Goal: Task Accomplishment & Management: Manage account settings

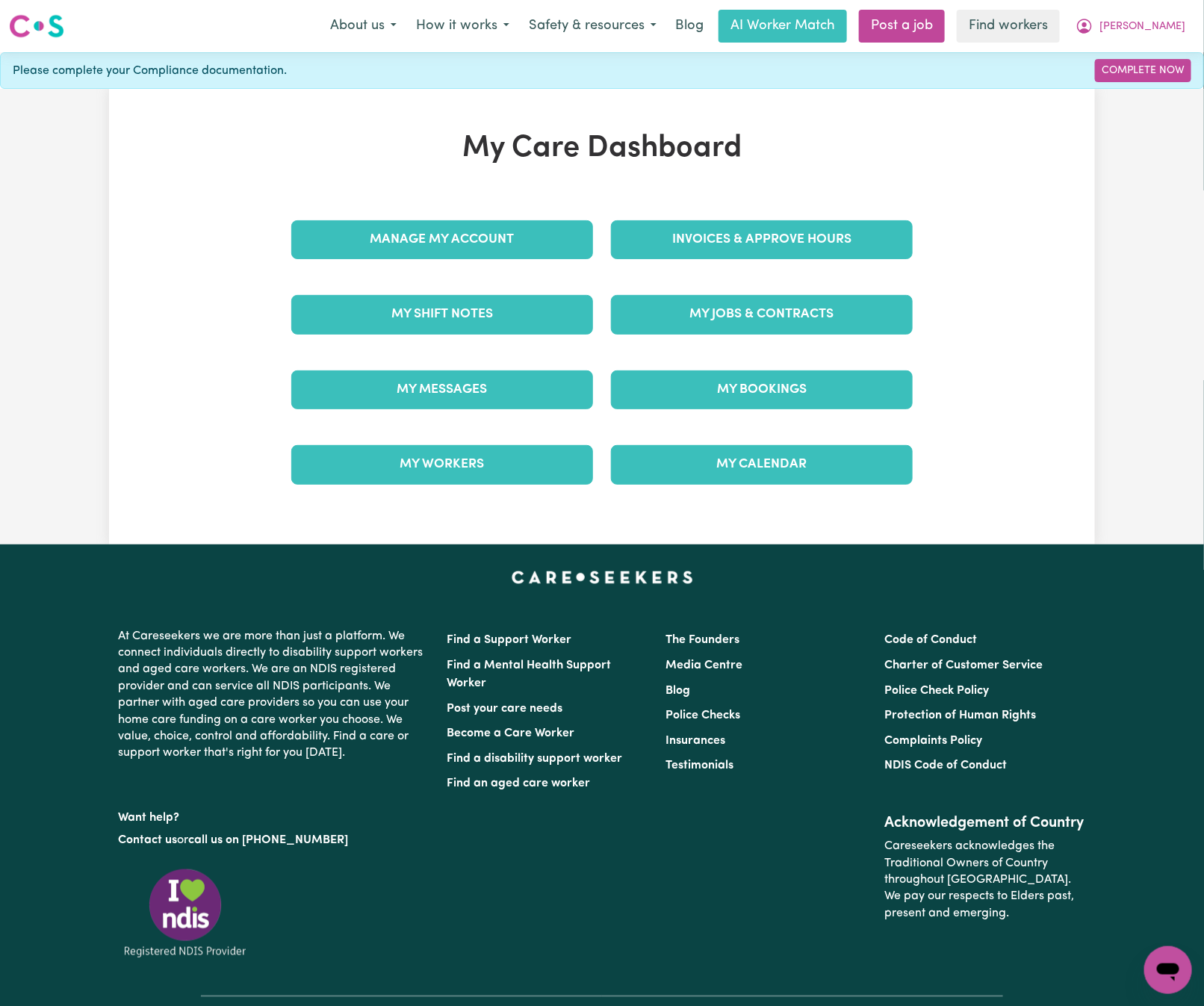
click at [867, 267] on div "Invoices & Approve Hours" at bounding box center [762, 240] width 319 height 75
click at [874, 258] on link "Invoices & Approve Hours" at bounding box center [762, 240] width 301 height 39
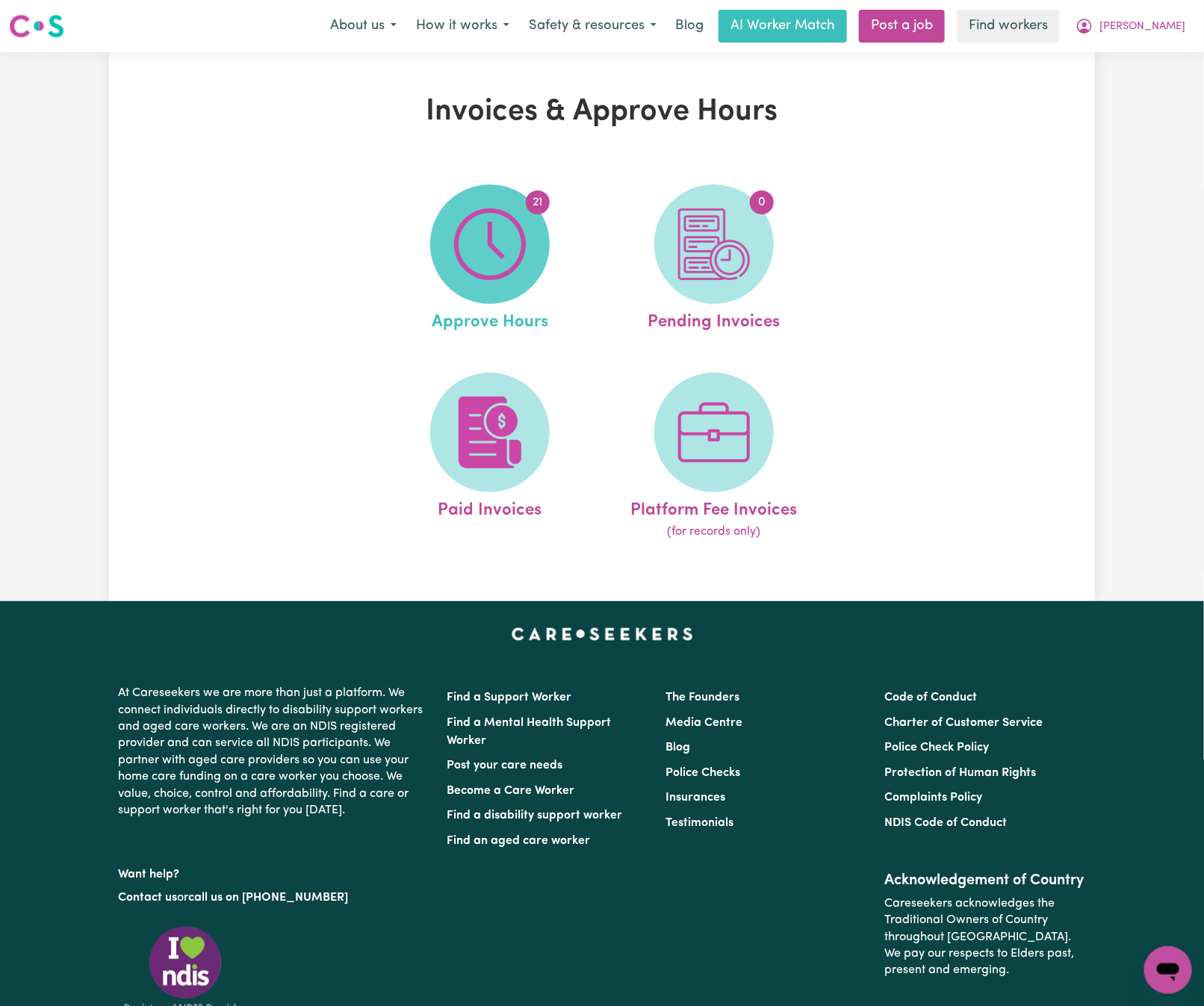
click at [476, 252] on img at bounding box center [490, 244] width 72 height 72
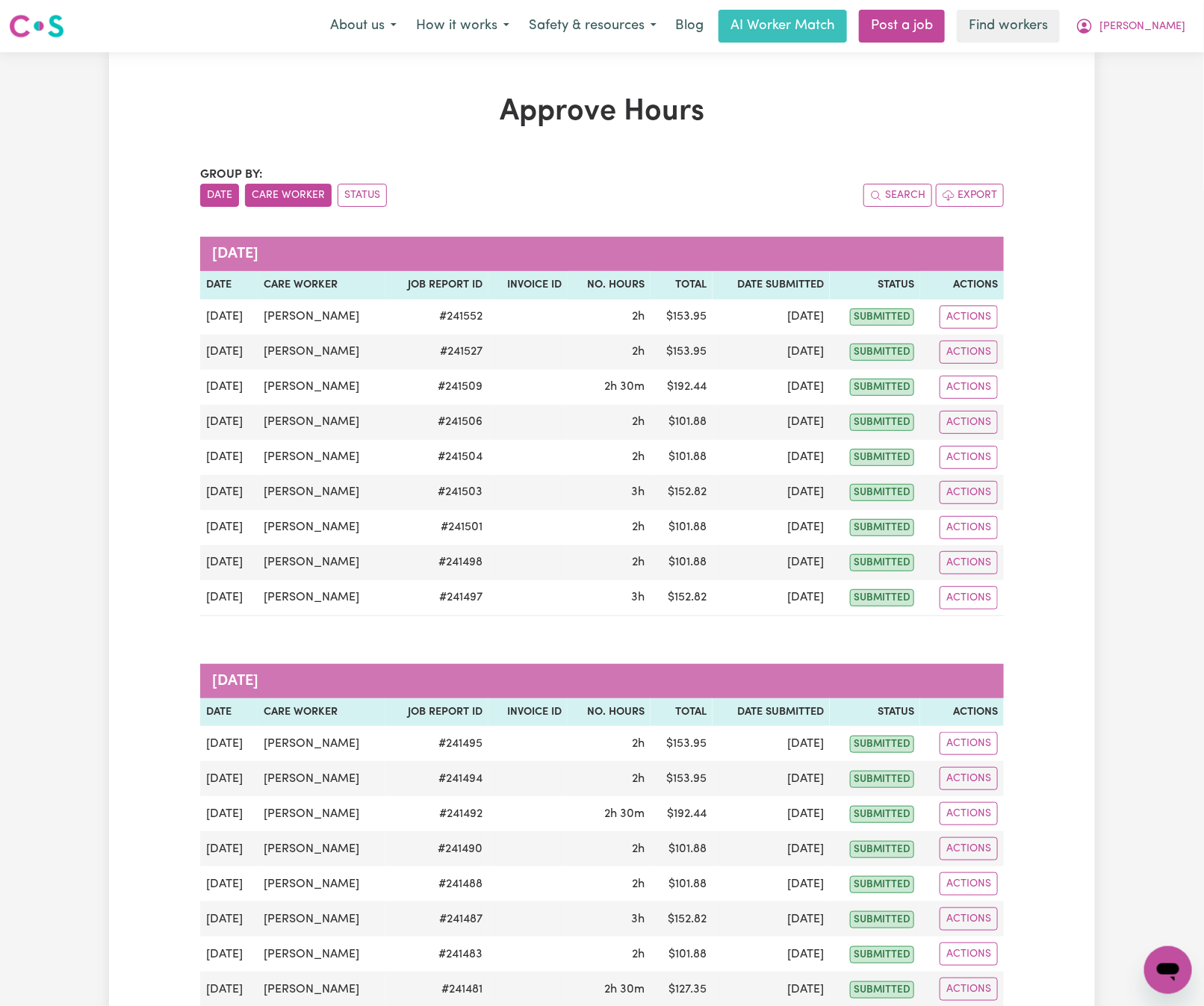
click at [316, 200] on button "Care Worker" at bounding box center [287, 195] width 87 height 23
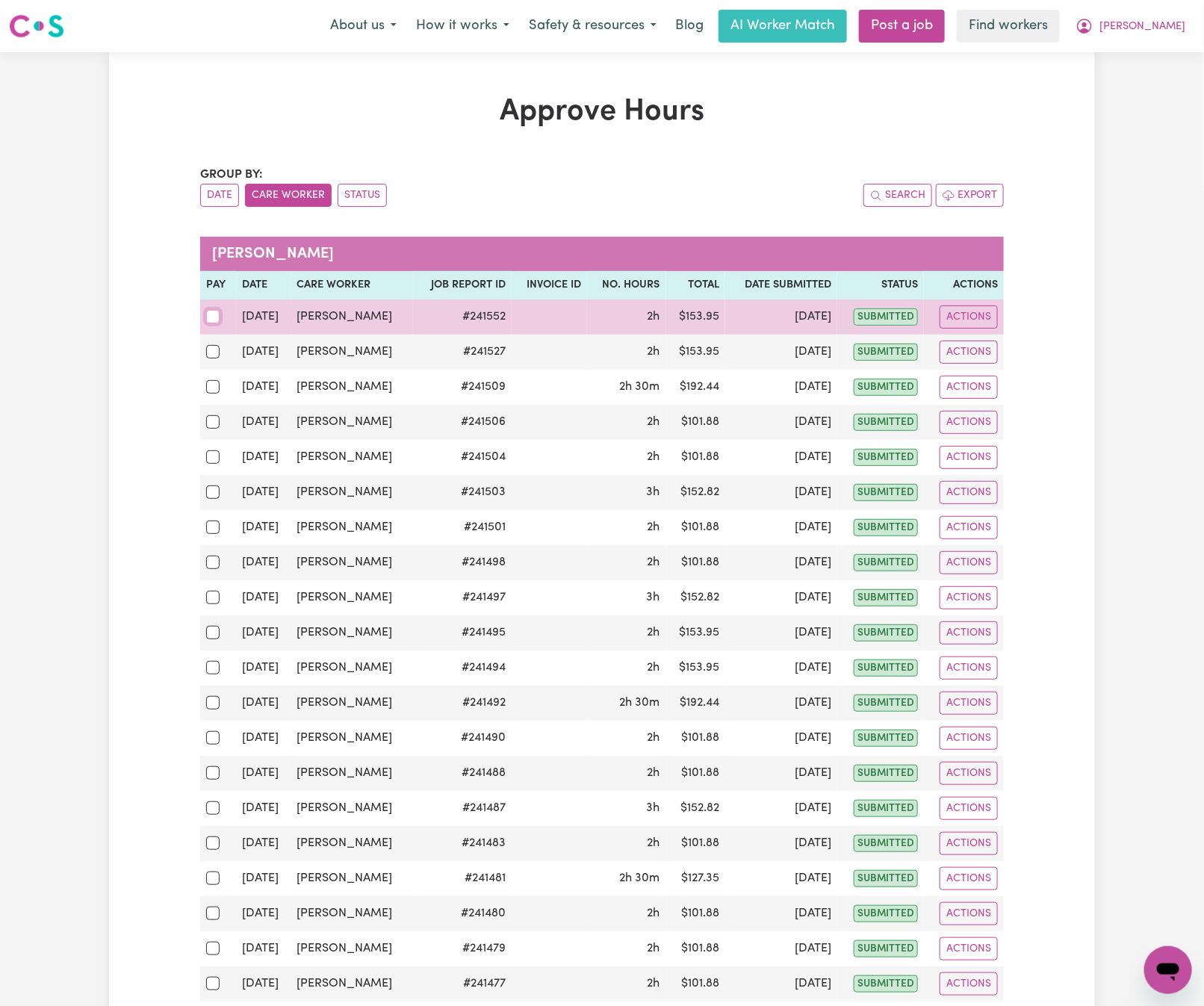
click at [213, 318] on input "checkbox" at bounding box center [213, 316] width 13 height 13
checkbox input "true"
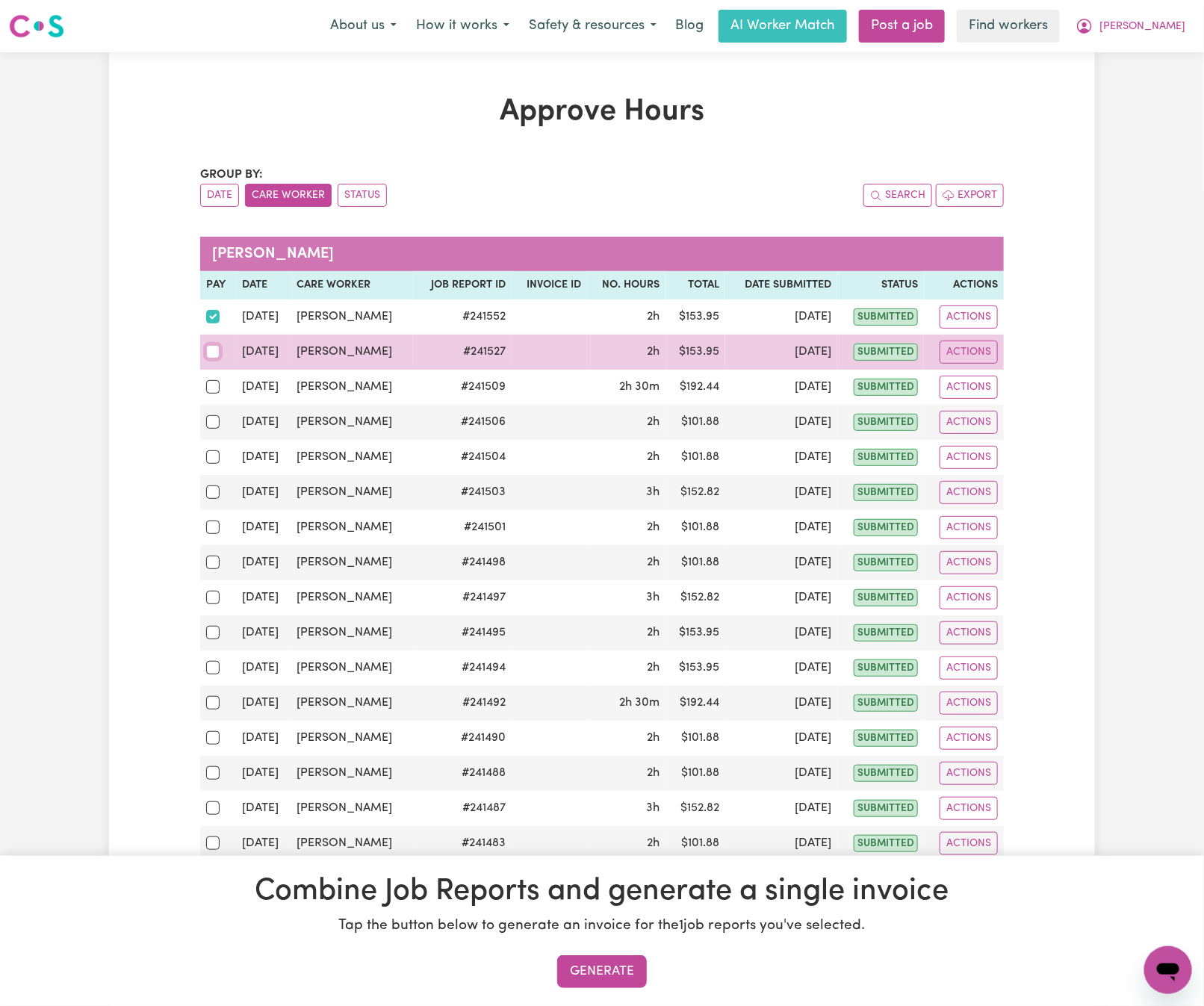
click at [211, 355] on input "checkbox" at bounding box center [213, 352] width 13 height 13
checkbox input "true"
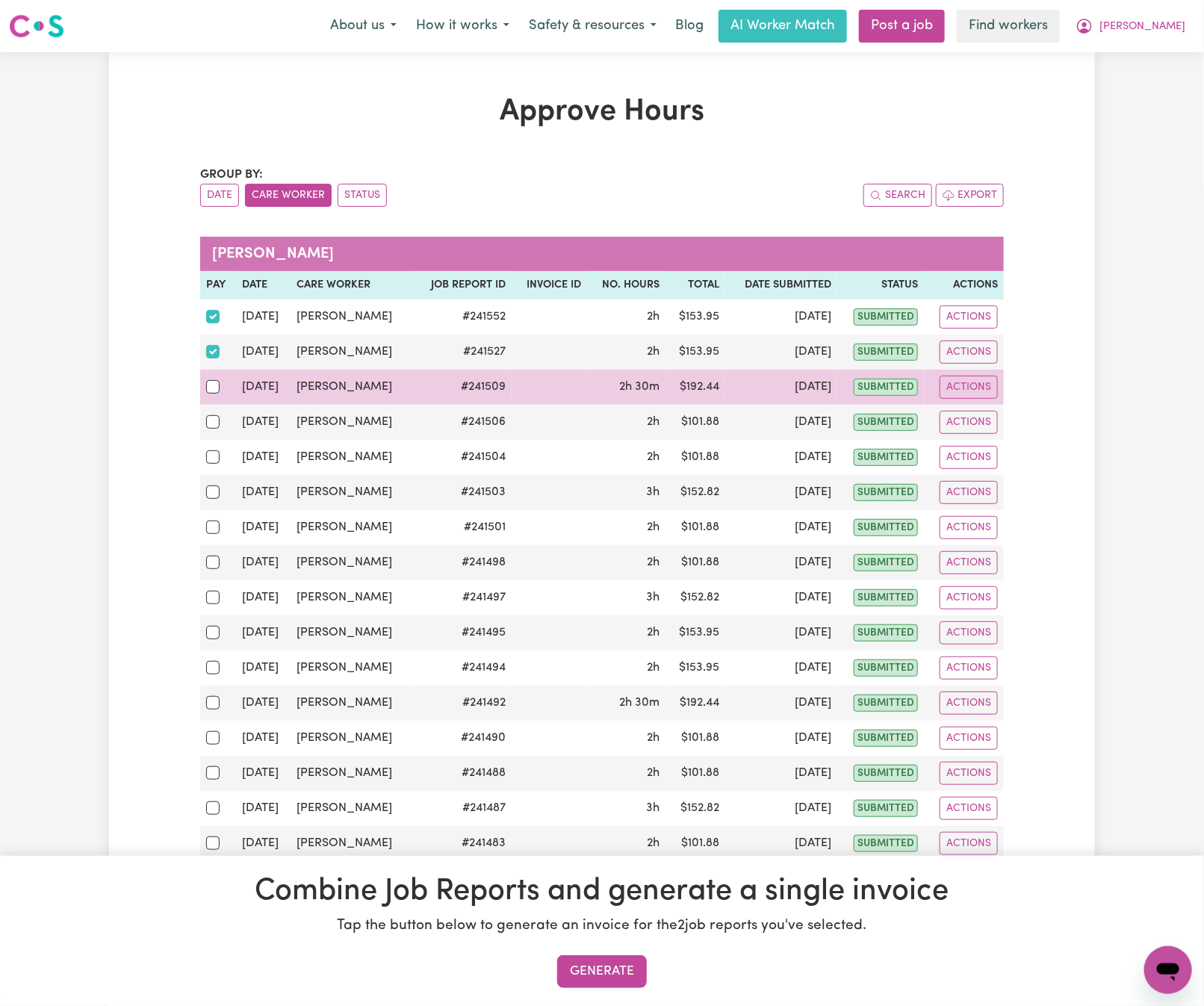
click at [211, 397] on div at bounding box center [218, 386] width 24 height 20
click at [211, 394] on input "checkbox" at bounding box center [213, 386] width 13 height 13
checkbox input "true"
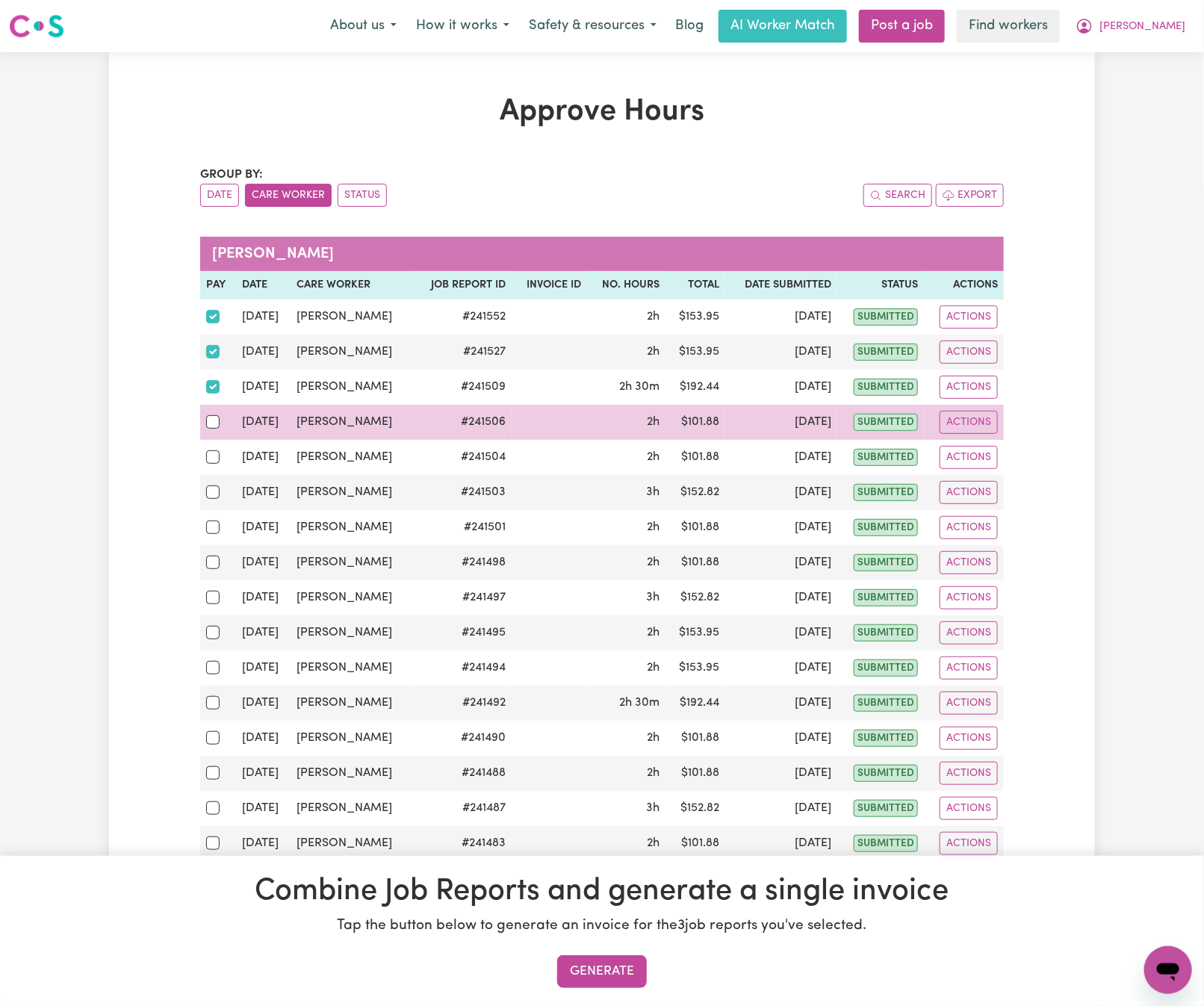
click at [211, 432] on div at bounding box center [218, 422] width 24 height 20
click at [211, 428] on input "checkbox" at bounding box center [213, 422] width 13 height 13
checkbox input "true"
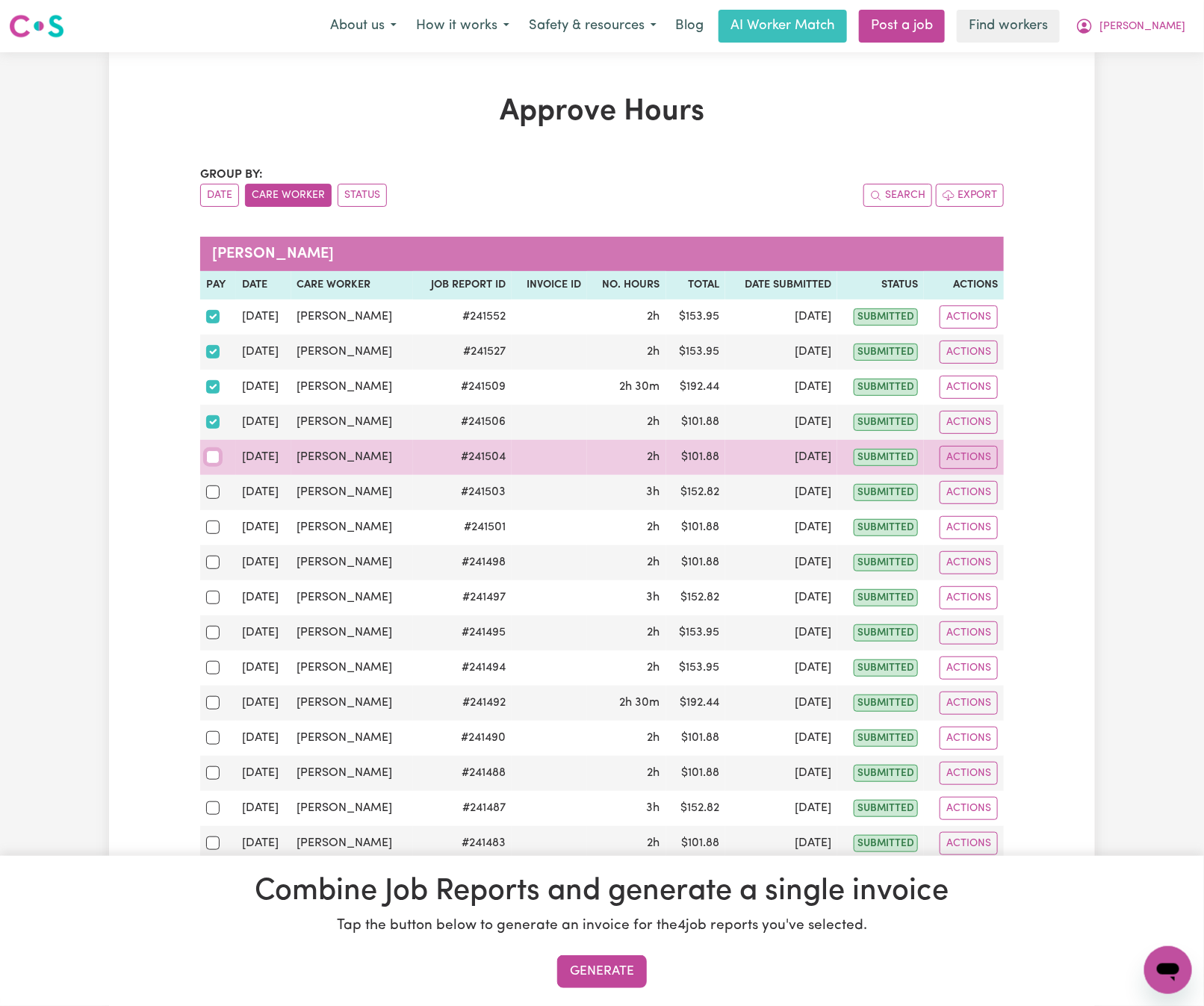
click at [216, 458] on input "checkbox" at bounding box center [213, 457] width 13 height 13
checkbox input "true"
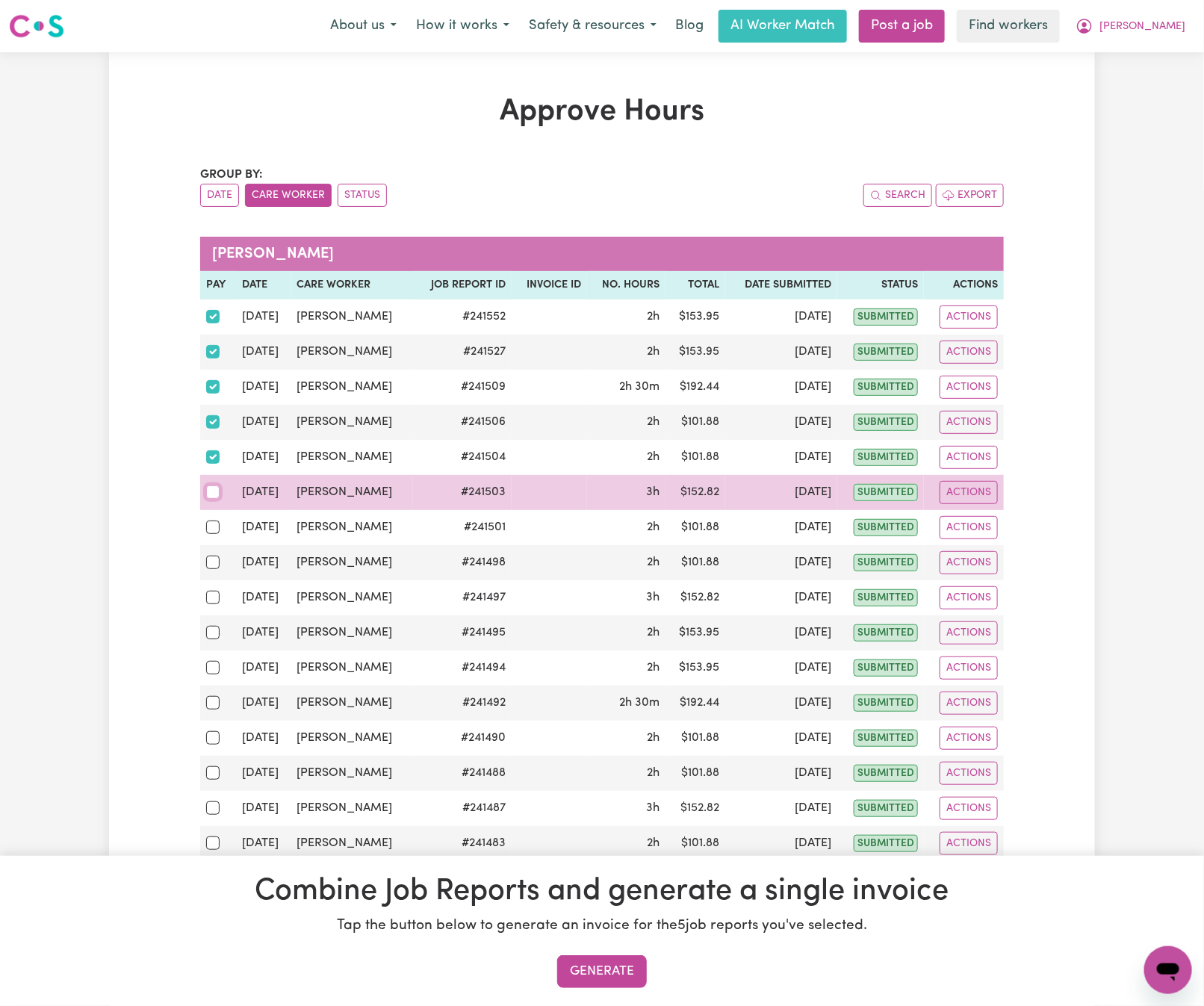
click at [208, 496] on input "checkbox" at bounding box center [213, 492] width 13 height 13
checkbox input "true"
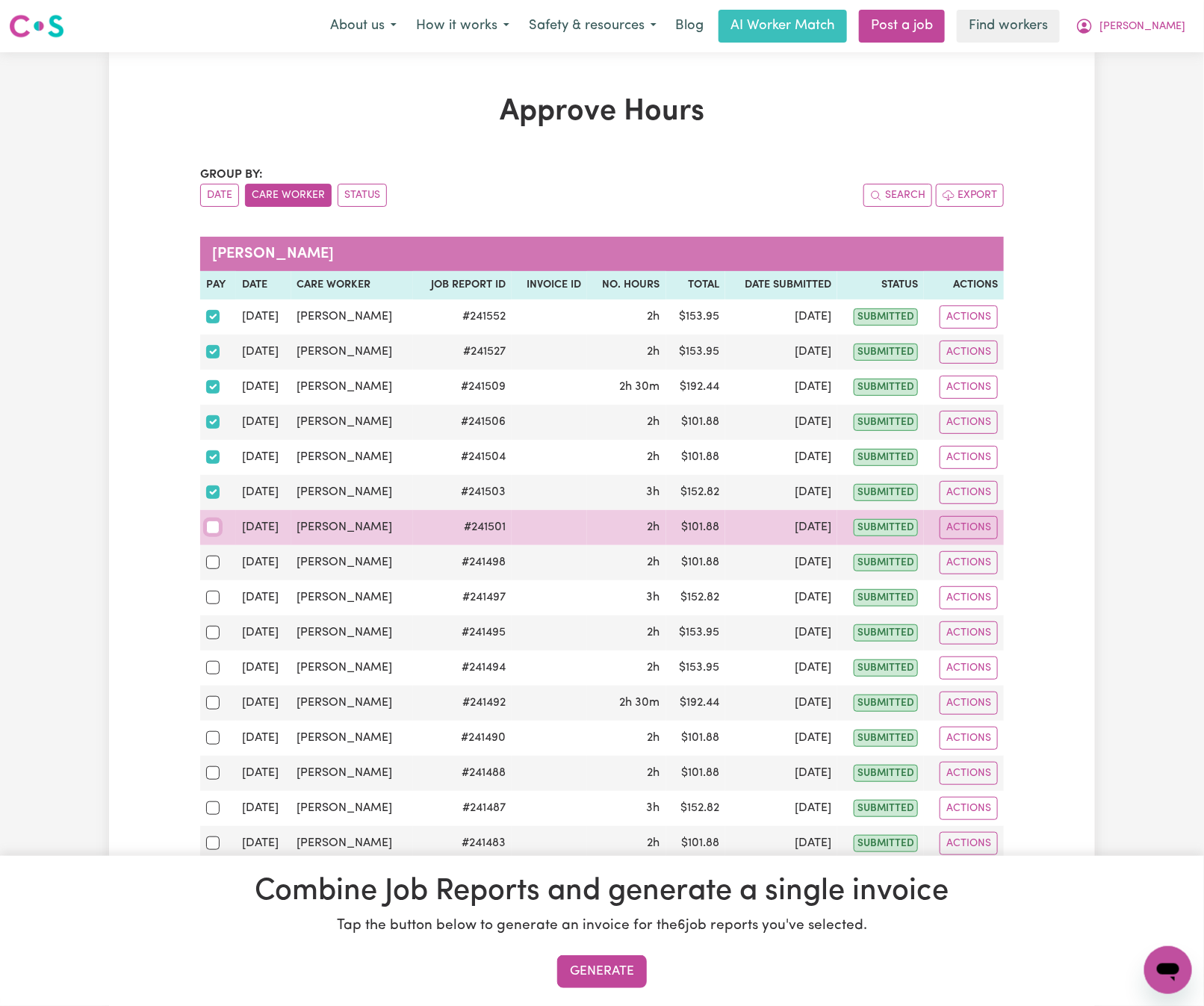
click at [208, 527] on input "checkbox" at bounding box center [213, 527] width 13 height 13
checkbox input "true"
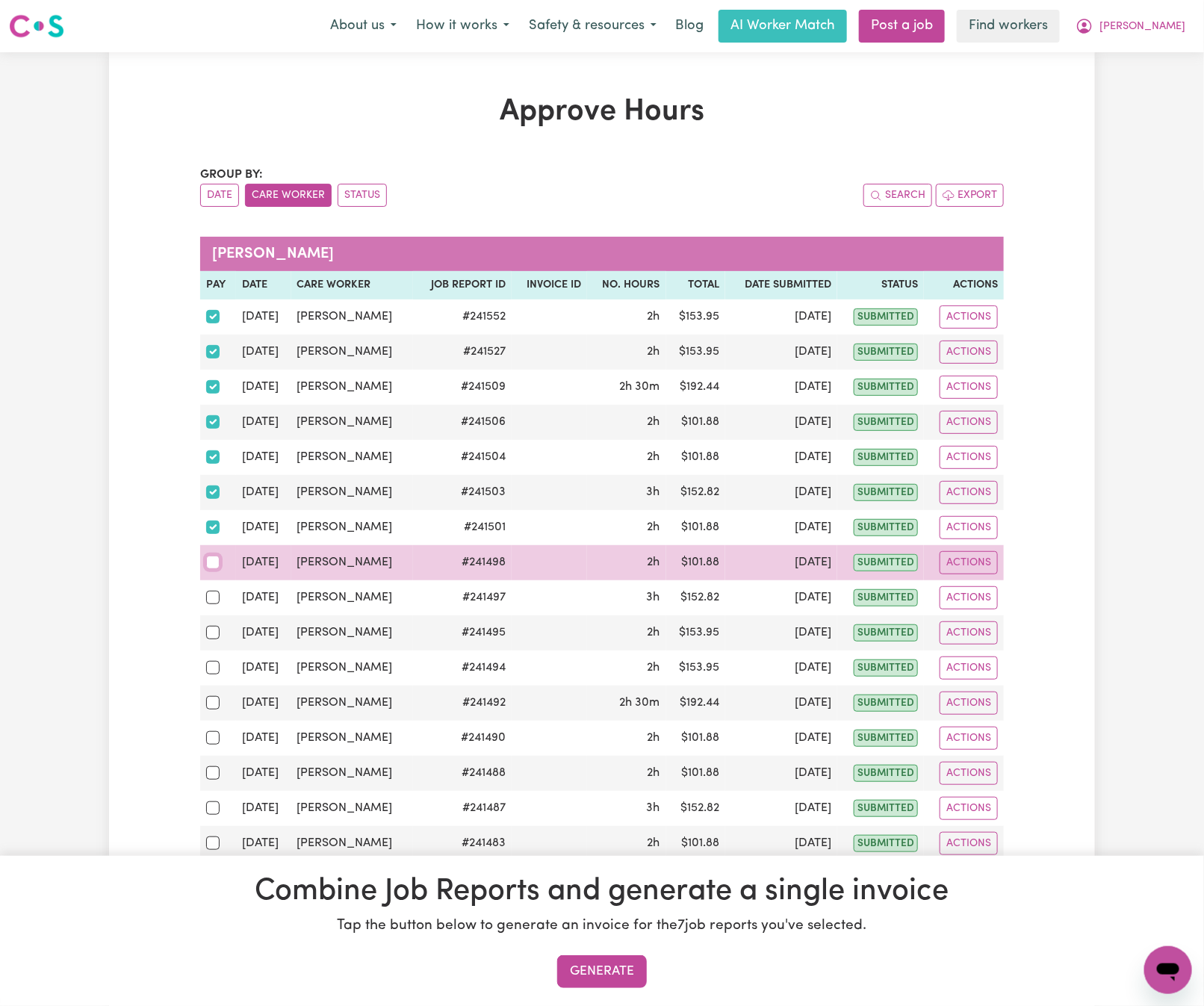
click at [214, 565] on input "checkbox" at bounding box center [213, 562] width 13 height 13
checkbox input "true"
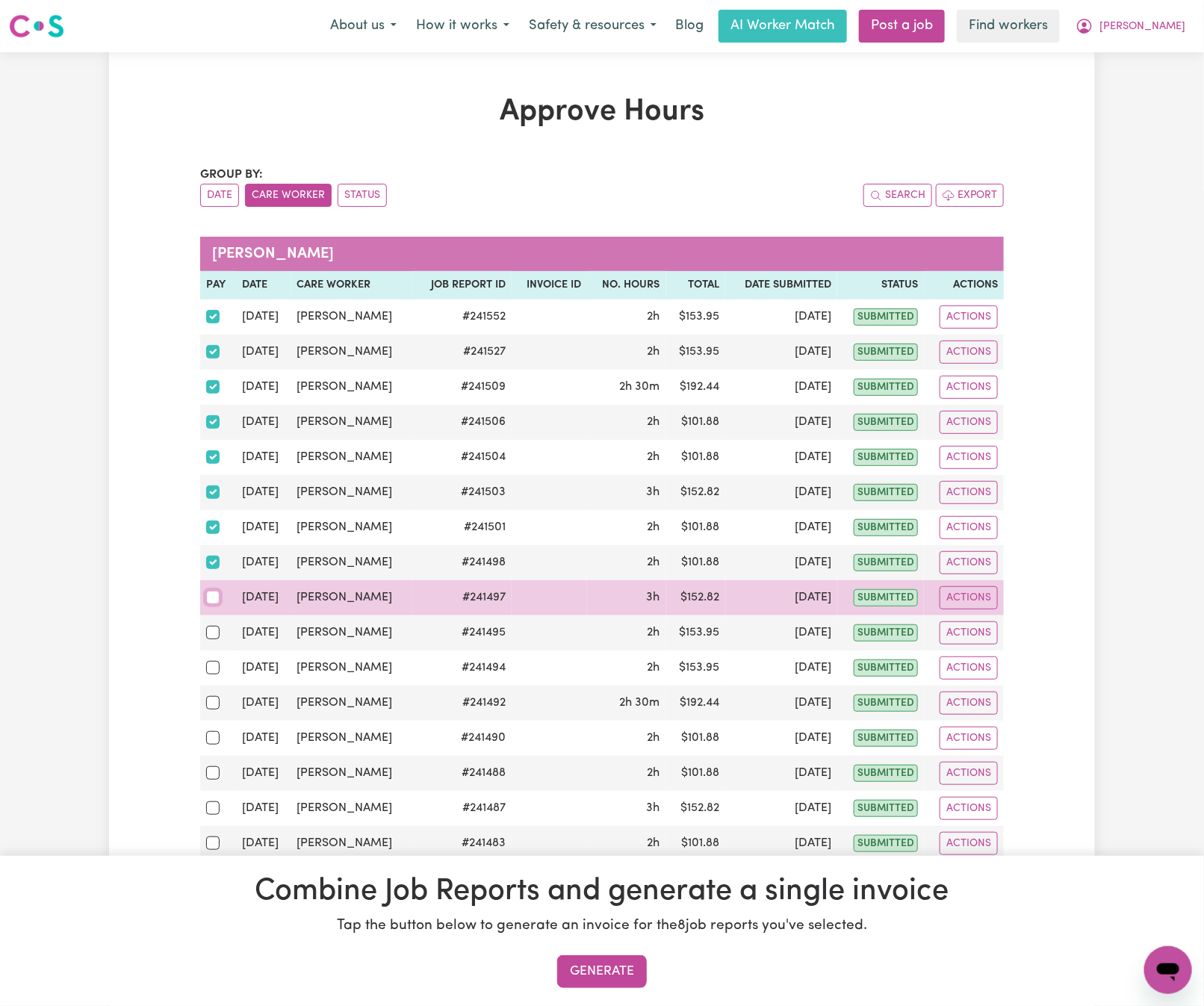
click at [209, 601] on input "checkbox" at bounding box center [213, 597] width 13 height 13
checkbox input "true"
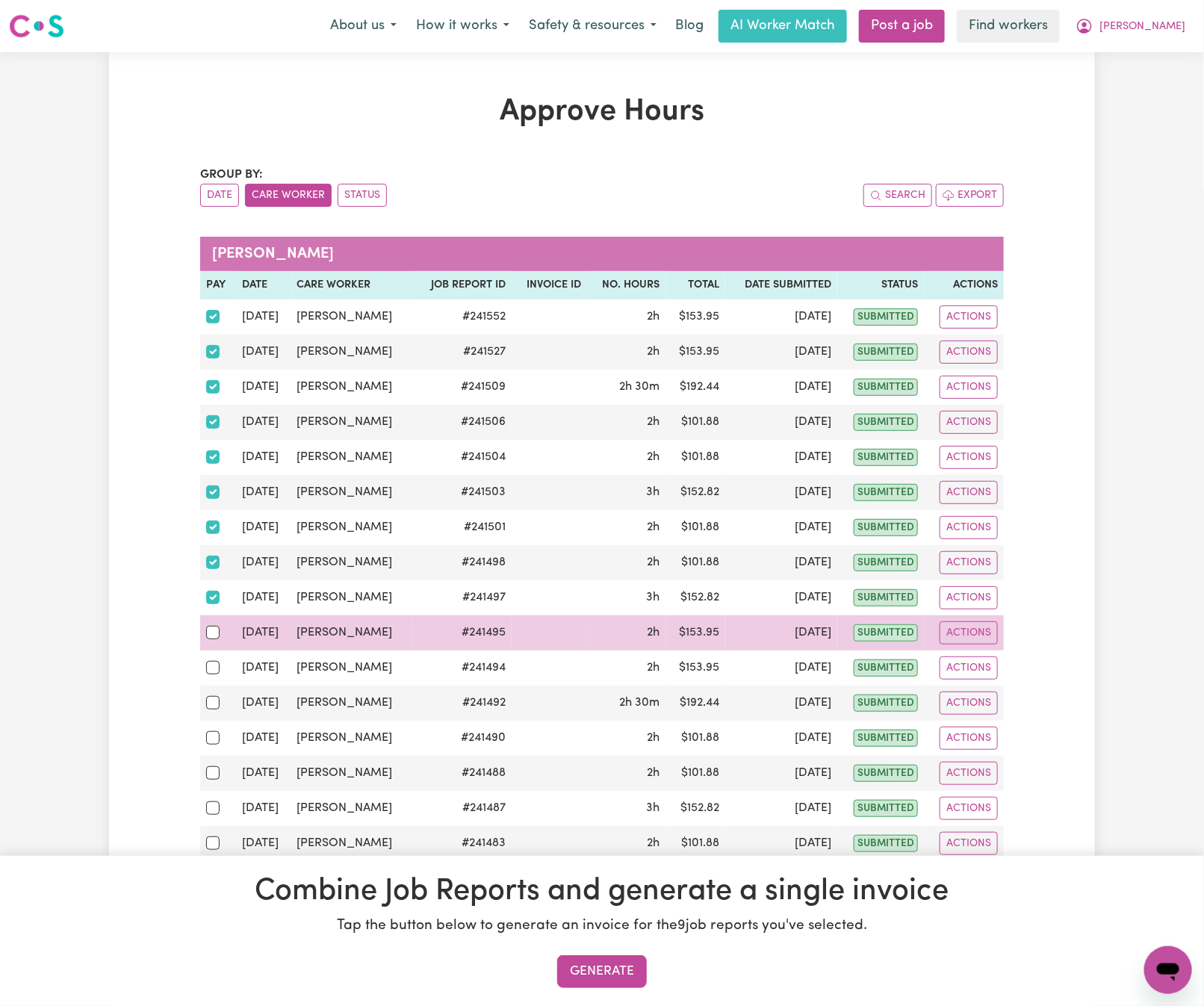
drag, startPoint x: 214, startPoint y: 633, endPoint x: 215, endPoint y: 652, distance: 19.0
click at [214, 634] on div at bounding box center [218, 632] width 24 height 20
click at [214, 634] on input "checkbox" at bounding box center [213, 633] width 13 height 13
checkbox input "true"
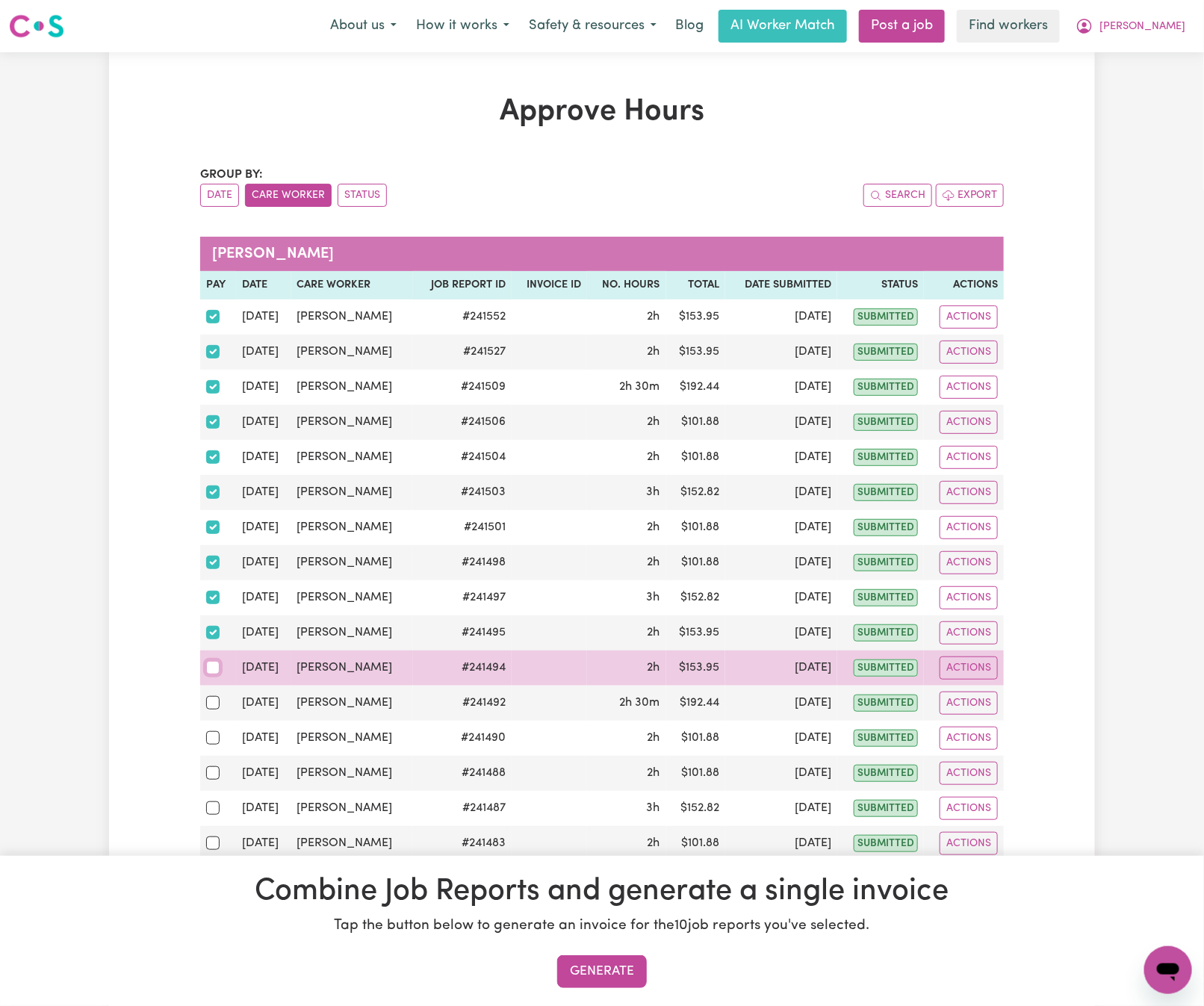
click at [216, 675] on input "checkbox" at bounding box center [213, 667] width 13 height 13
checkbox input "true"
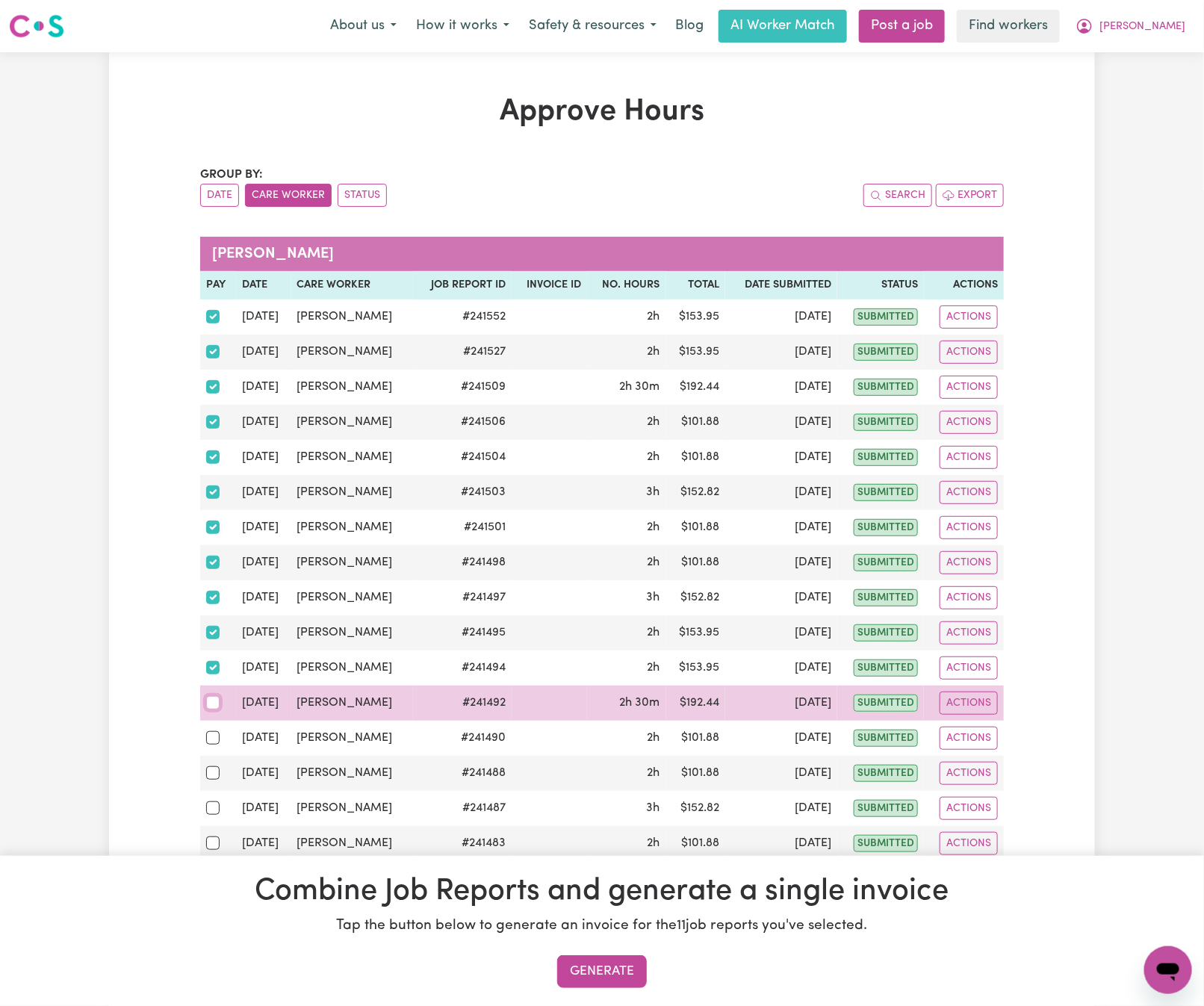
click at [215, 709] on input "checkbox" at bounding box center [213, 703] width 13 height 13
checkbox input "true"
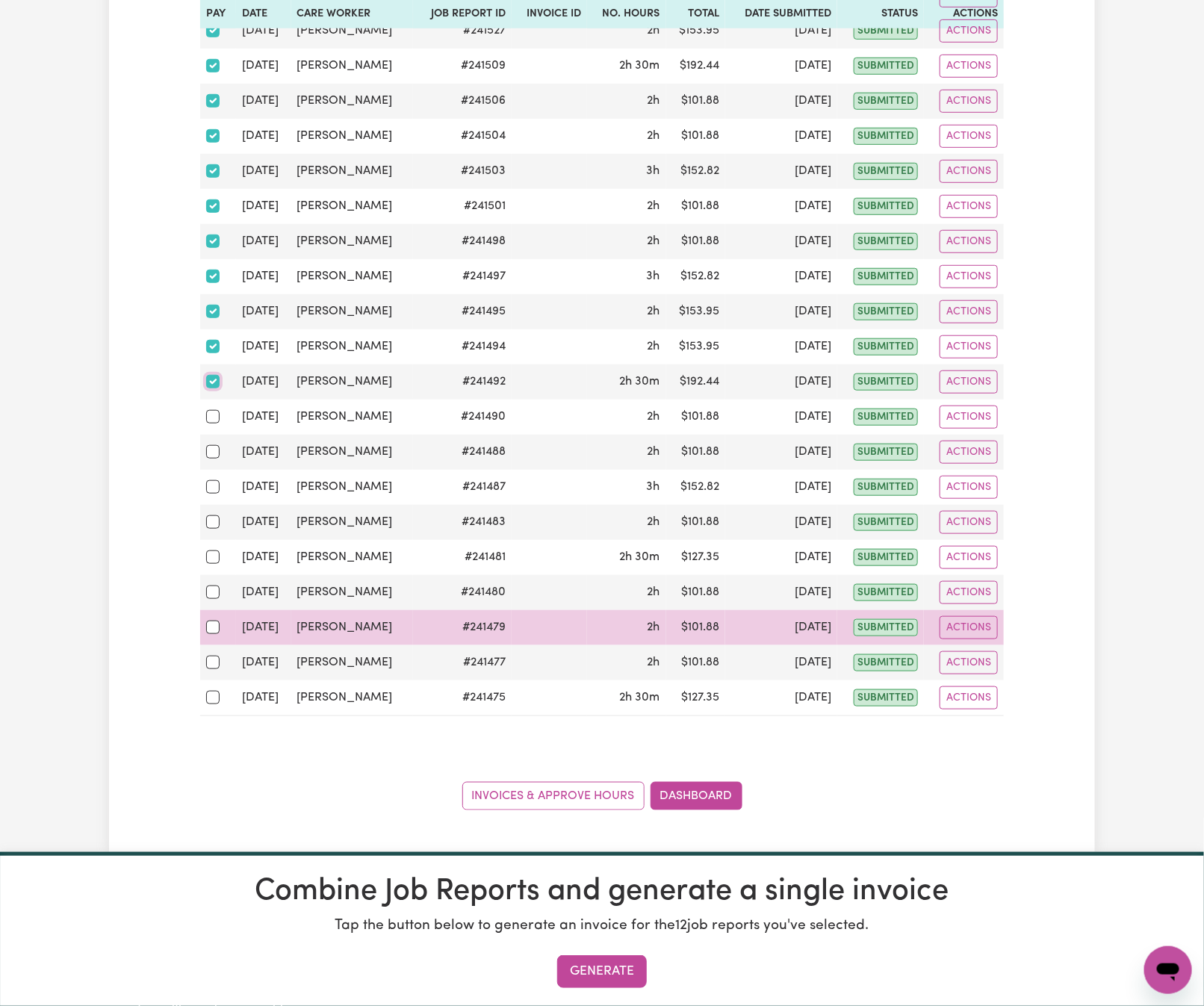
scroll to position [336, 0]
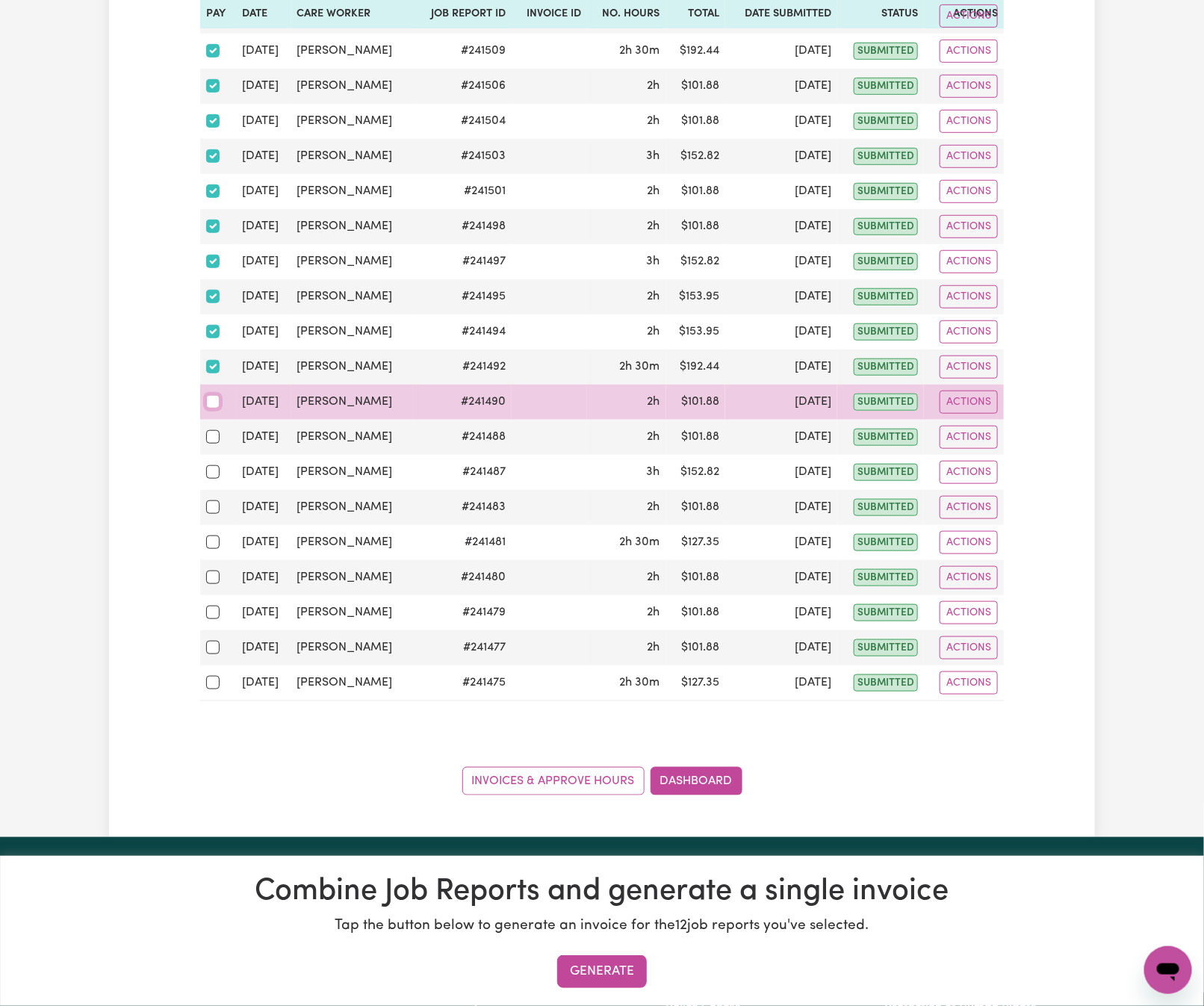
click at [216, 406] on input "checkbox" at bounding box center [213, 401] width 13 height 13
checkbox input "true"
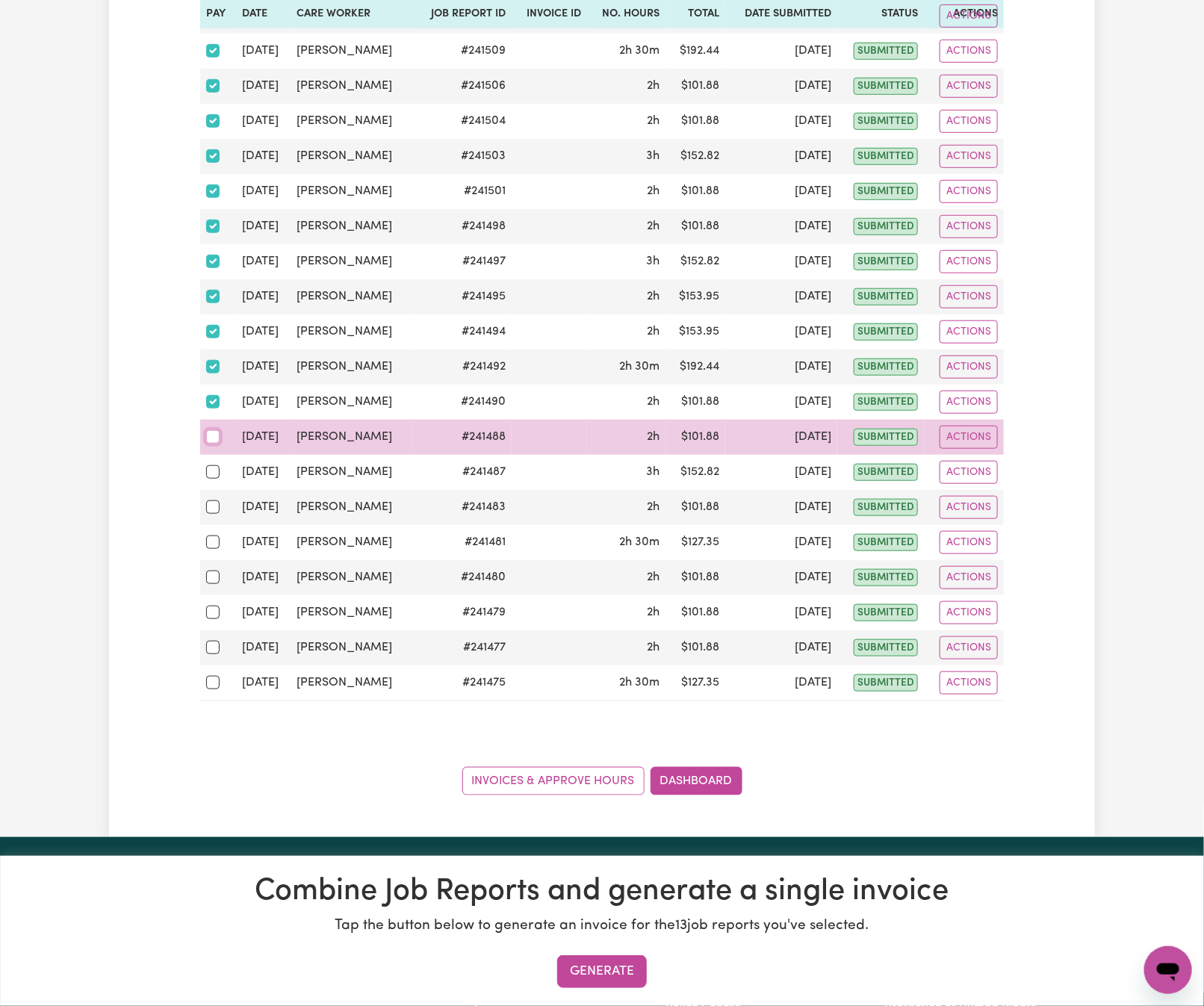
click at [213, 443] on input "checkbox" at bounding box center [213, 437] width 13 height 13
checkbox input "true"
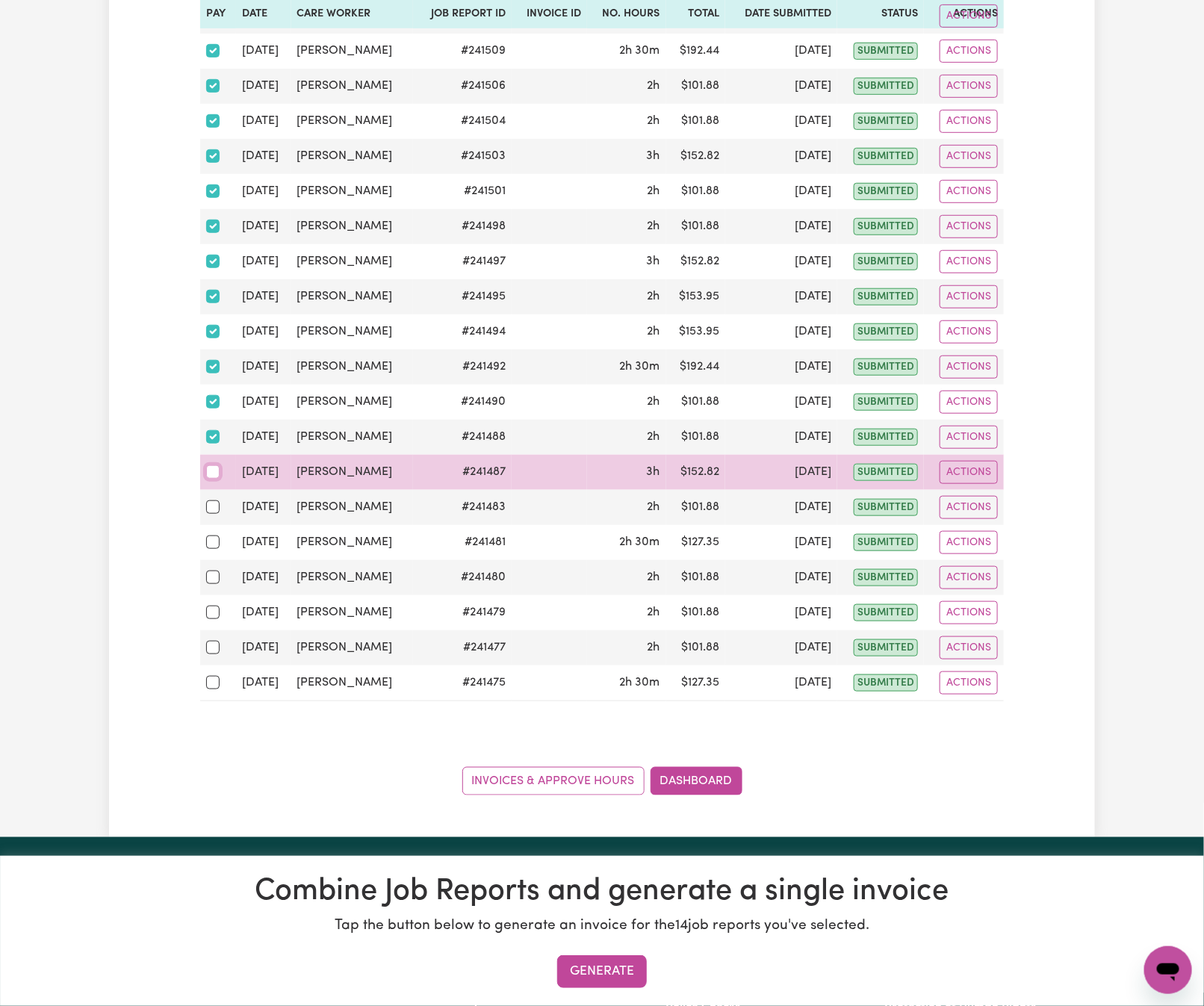
click at [213, 479] on input "checkbox" at bounding box center [213, 472] width 13 height 13
checkbox input "true"
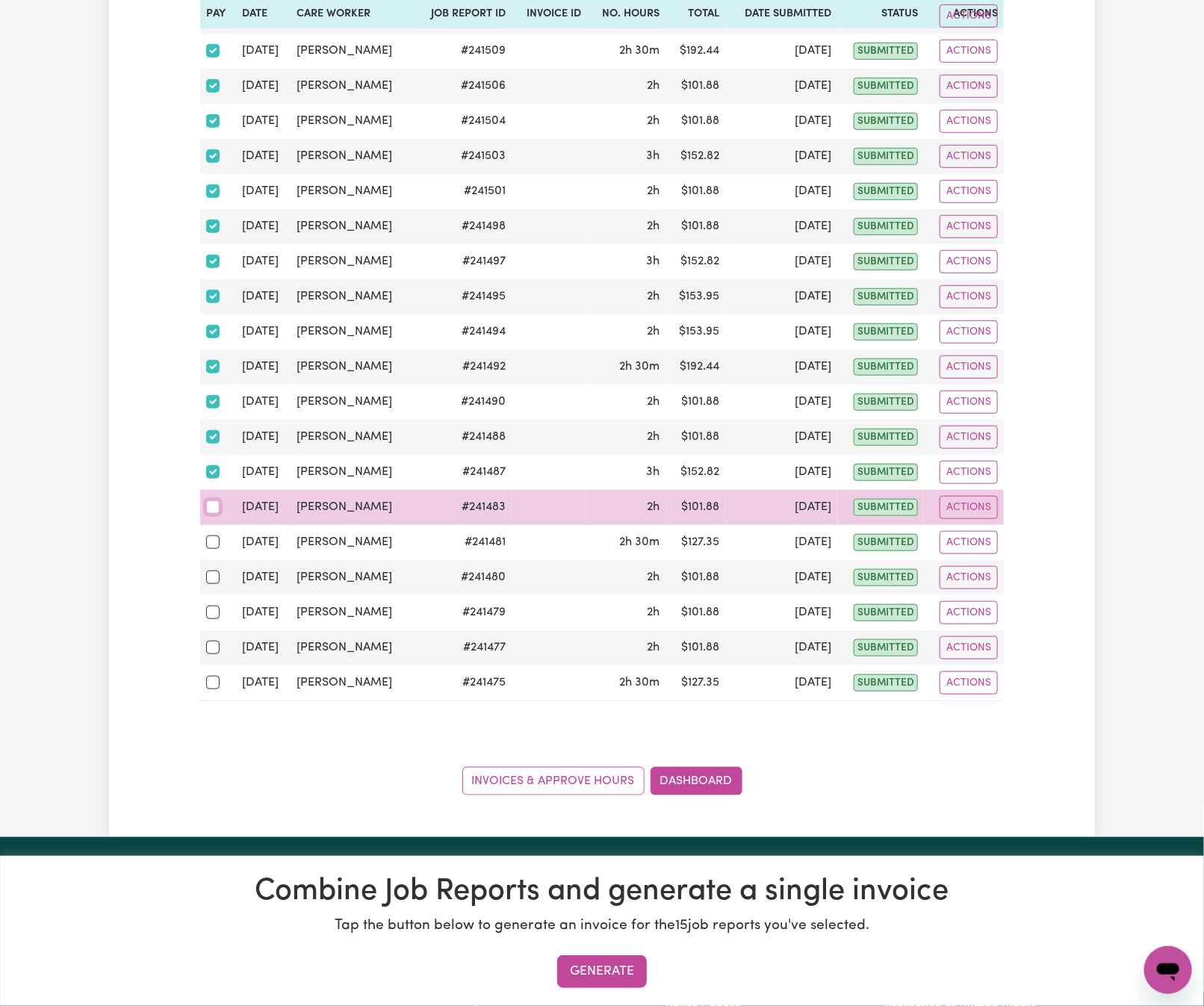
click at [211, 514] on input "checkbox" at bounding box center [213, 507] width 13 height 13
checkbox input "true"
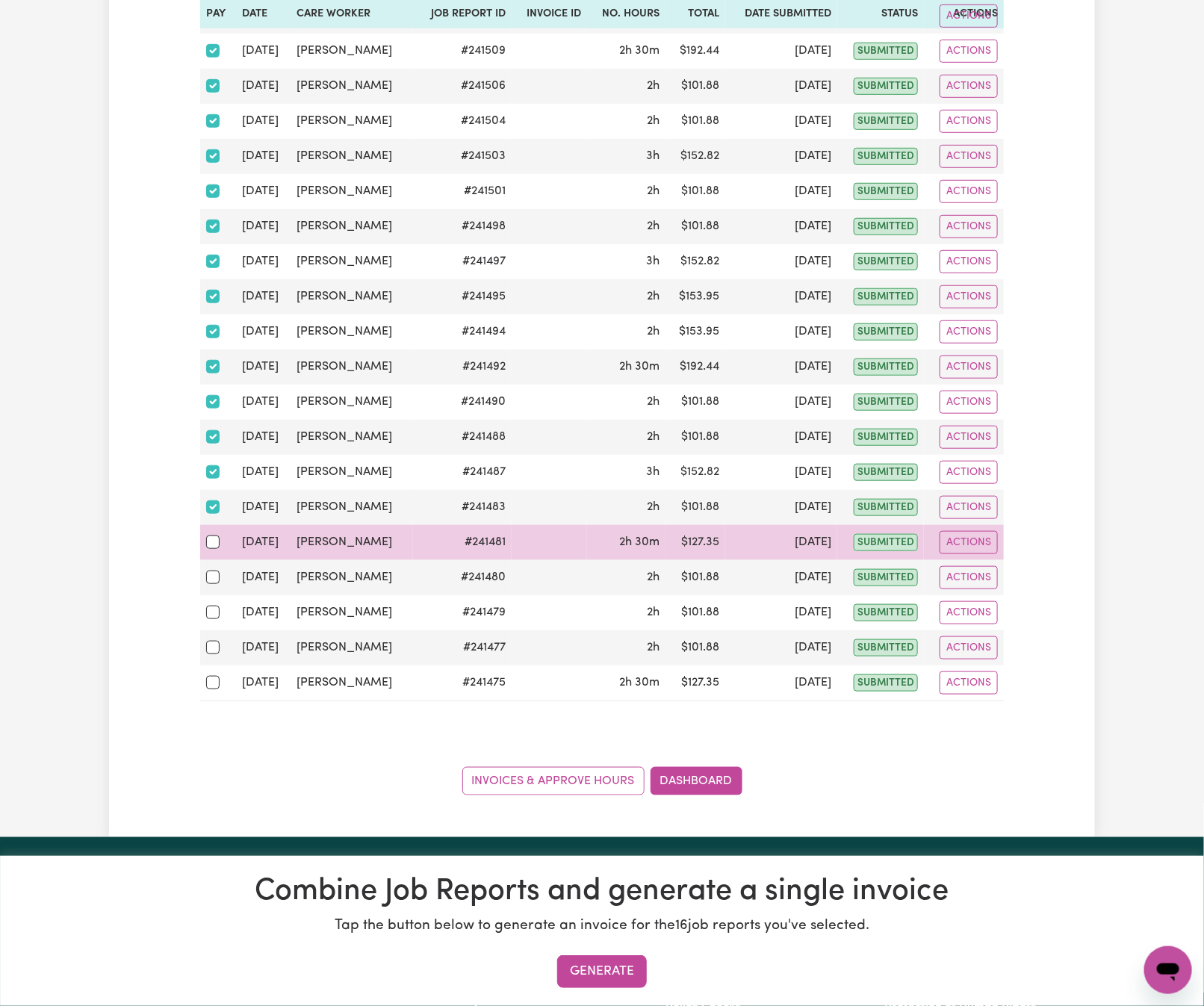
click at [203, 554] on td at bounding box center [217, 543] width 35 height 35
click at [216, 549] on input "checkbox" at bounding box center [213, 542] width 13 height 13
checkbox input "true"
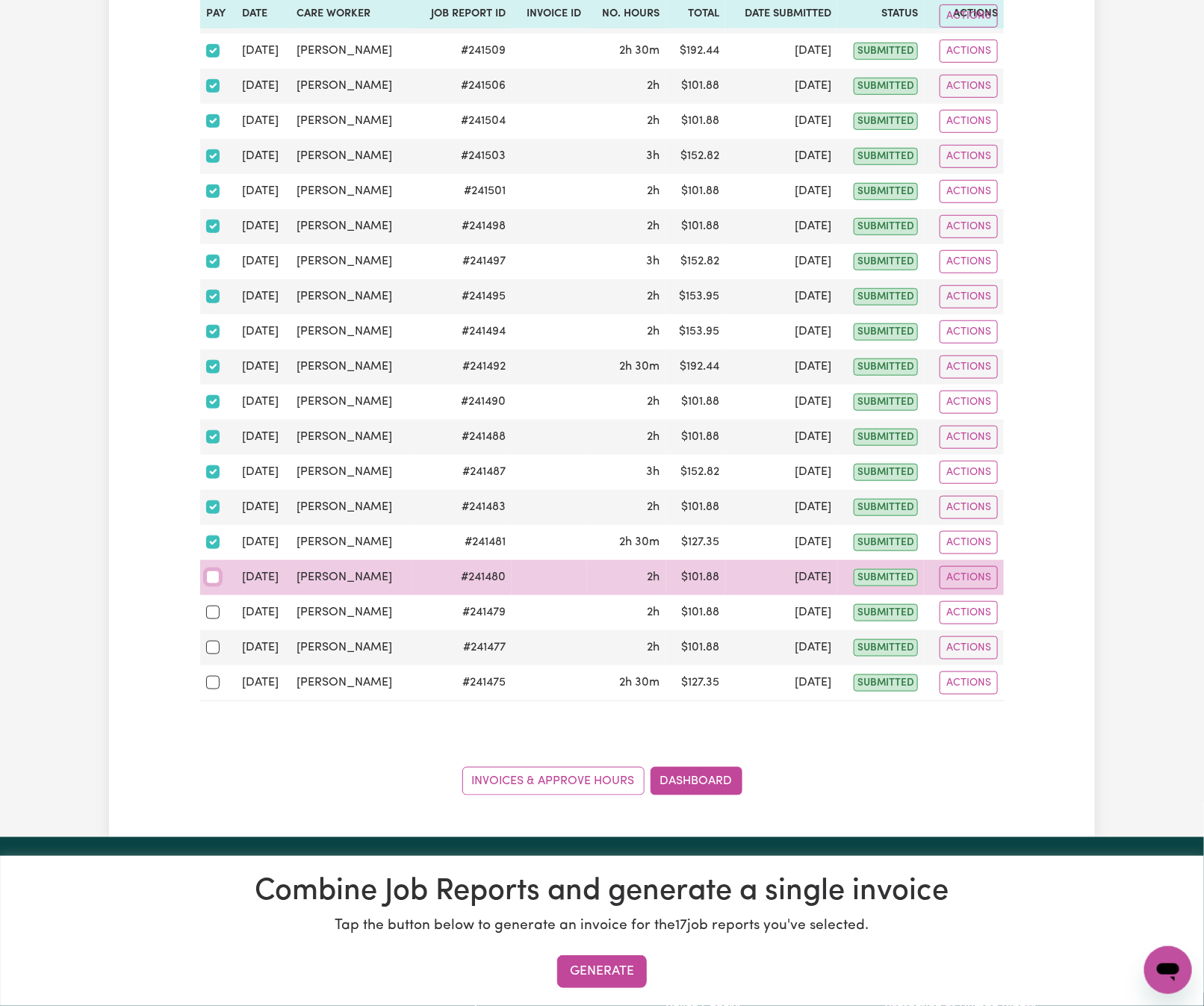
click at [209, 584] on input "checkbox" at bounding box center [213, 577] width 13 height 13
checkbox input "true"
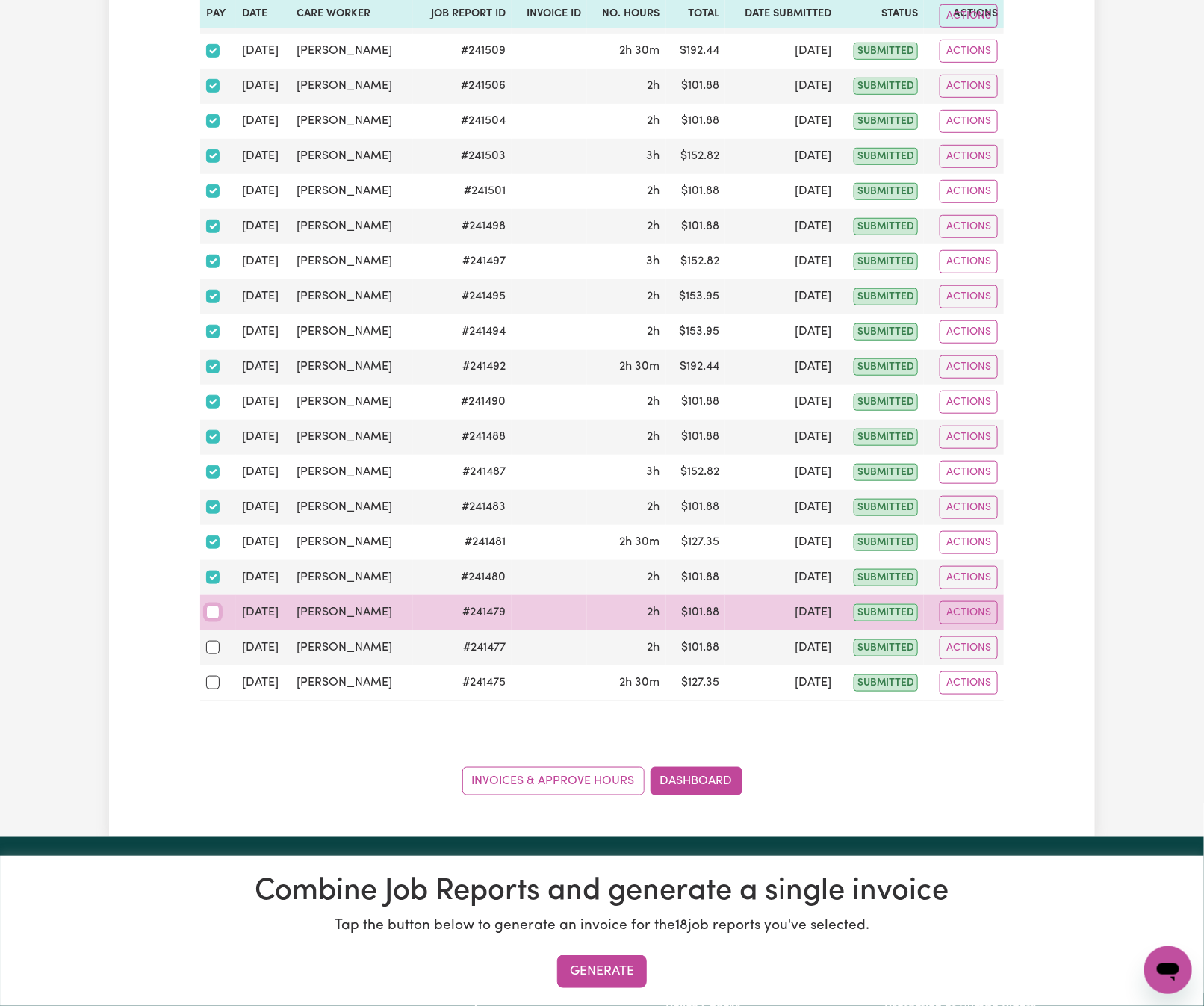
click at [213, 619] on input "checkbox" at bounding box center [213, 612] width 13 height 13
checkbox input "true"
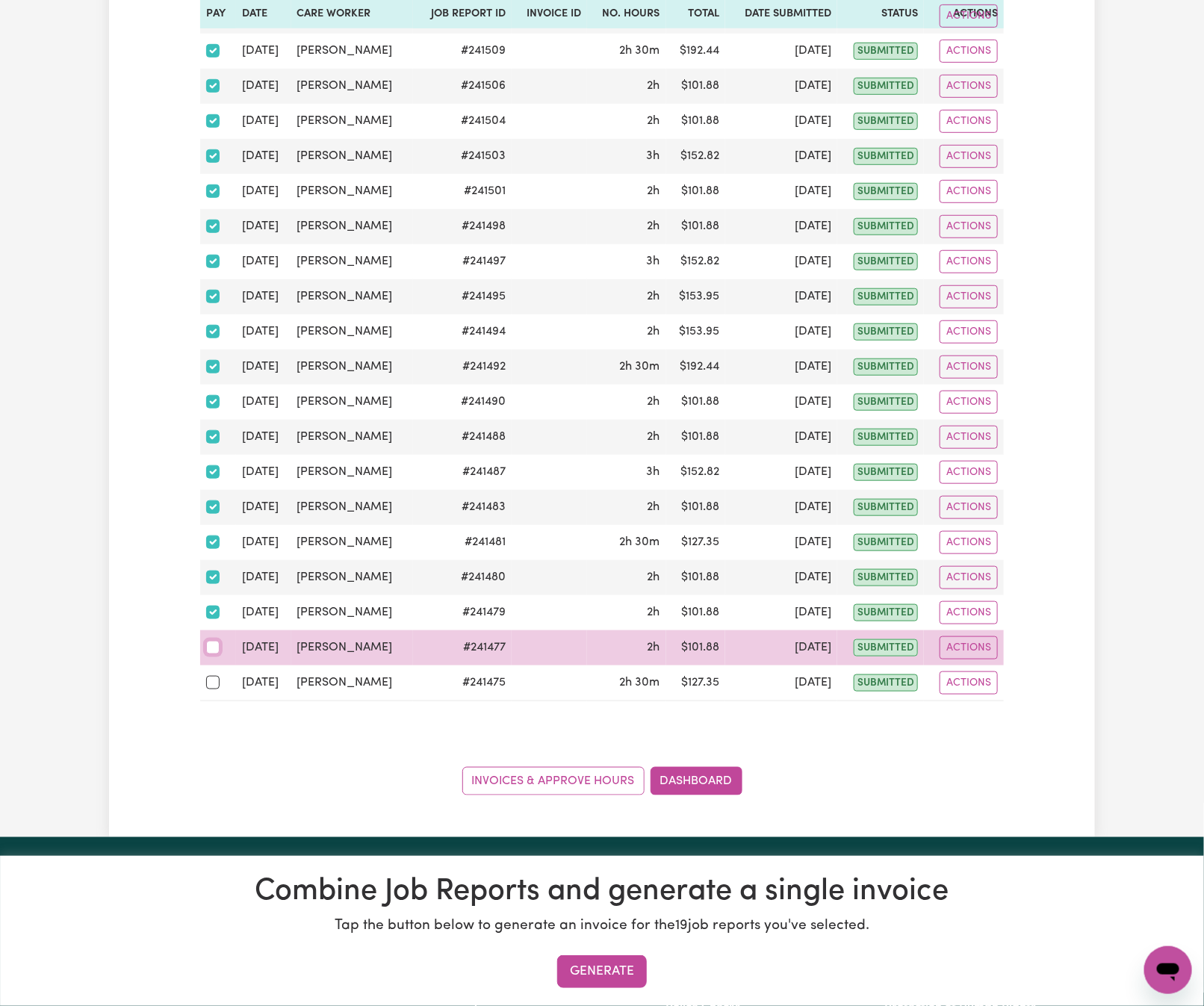
click at [211, 654] on input "checkbox" at bounding box center [213, 648] width 13 height 13
checkbox input "true"
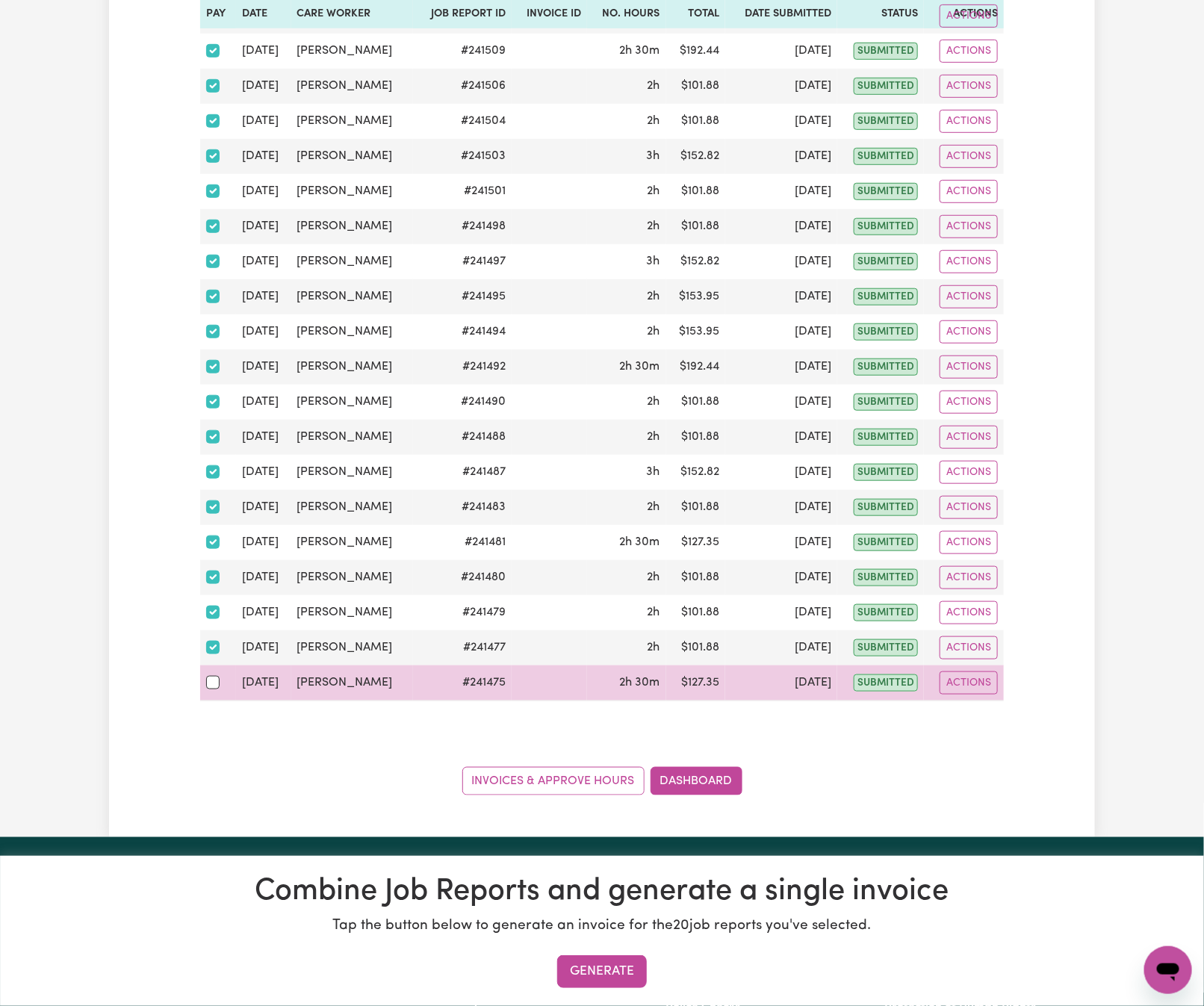
click at [216, 692] on div at bounding box center [218, 682] width 24 height 20
click at [216, 690] on input "checkbox" at bounding box center [213, 682] width 13 height 13
checkbox input "true"
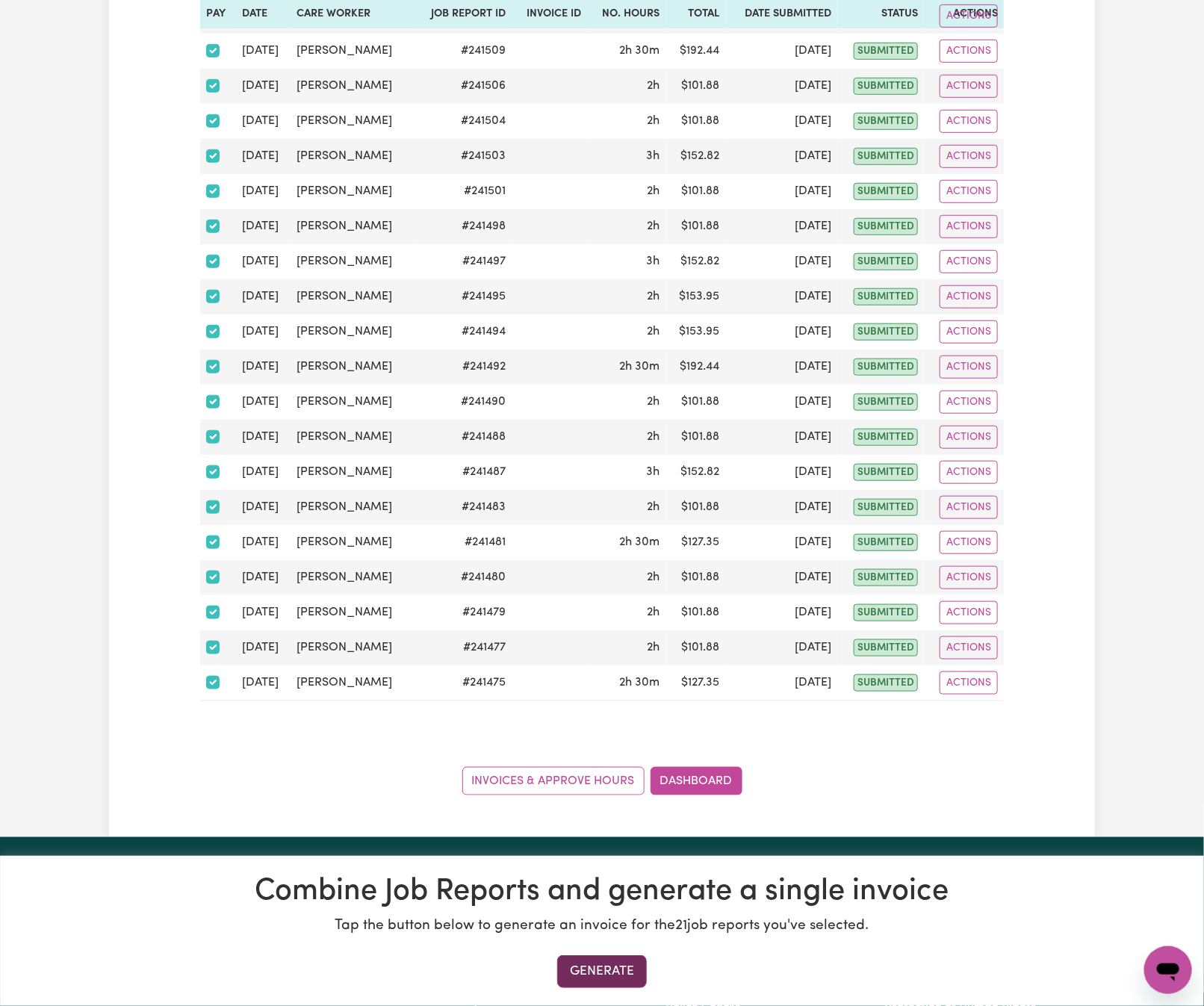
click at [612, 975] on button "Generate" at bounding box center [602, 971] width 90 height 33
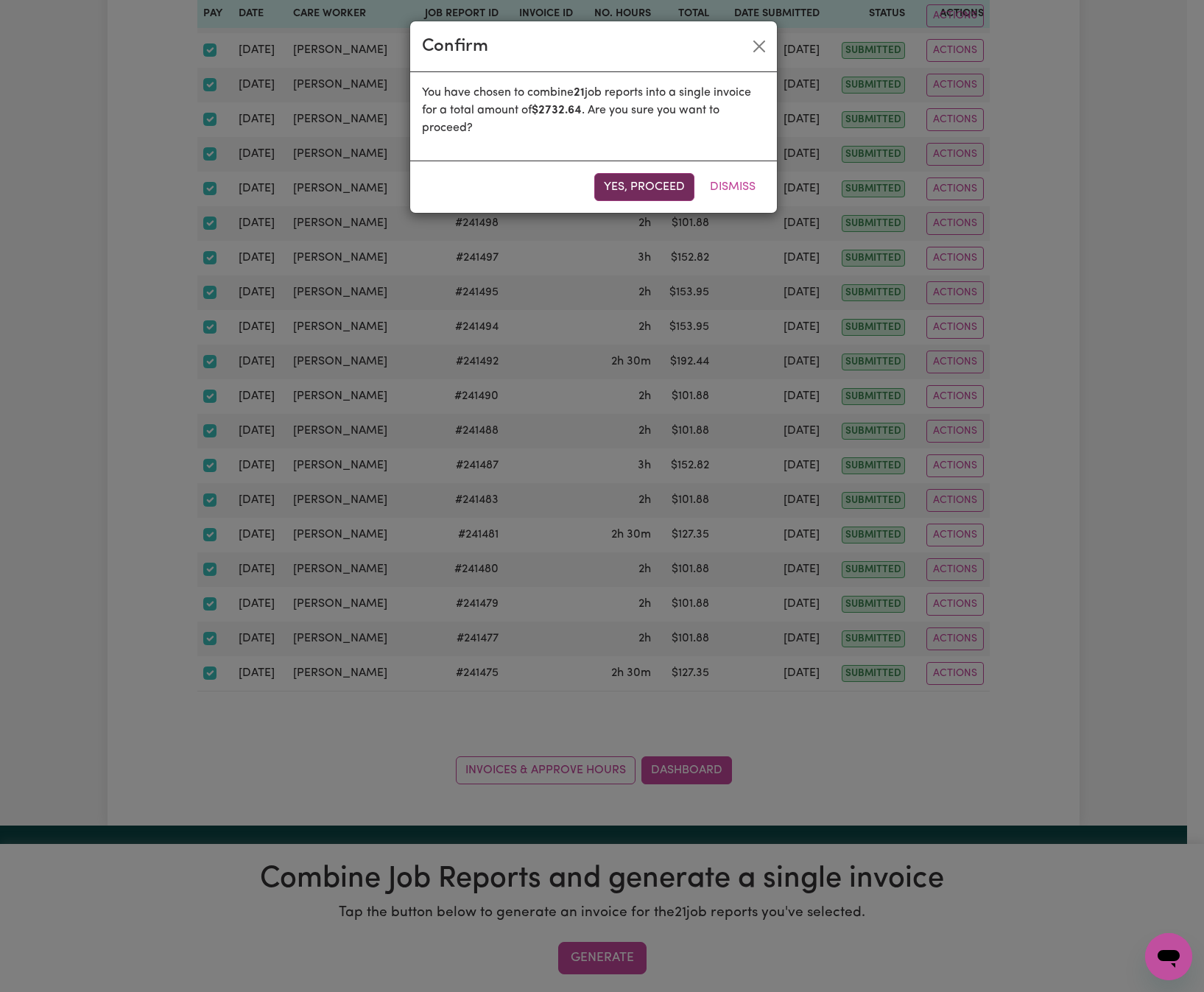
click at [674, 190] on button "Yes, proceed" at bounding box center [644, 187] width 100 height 28
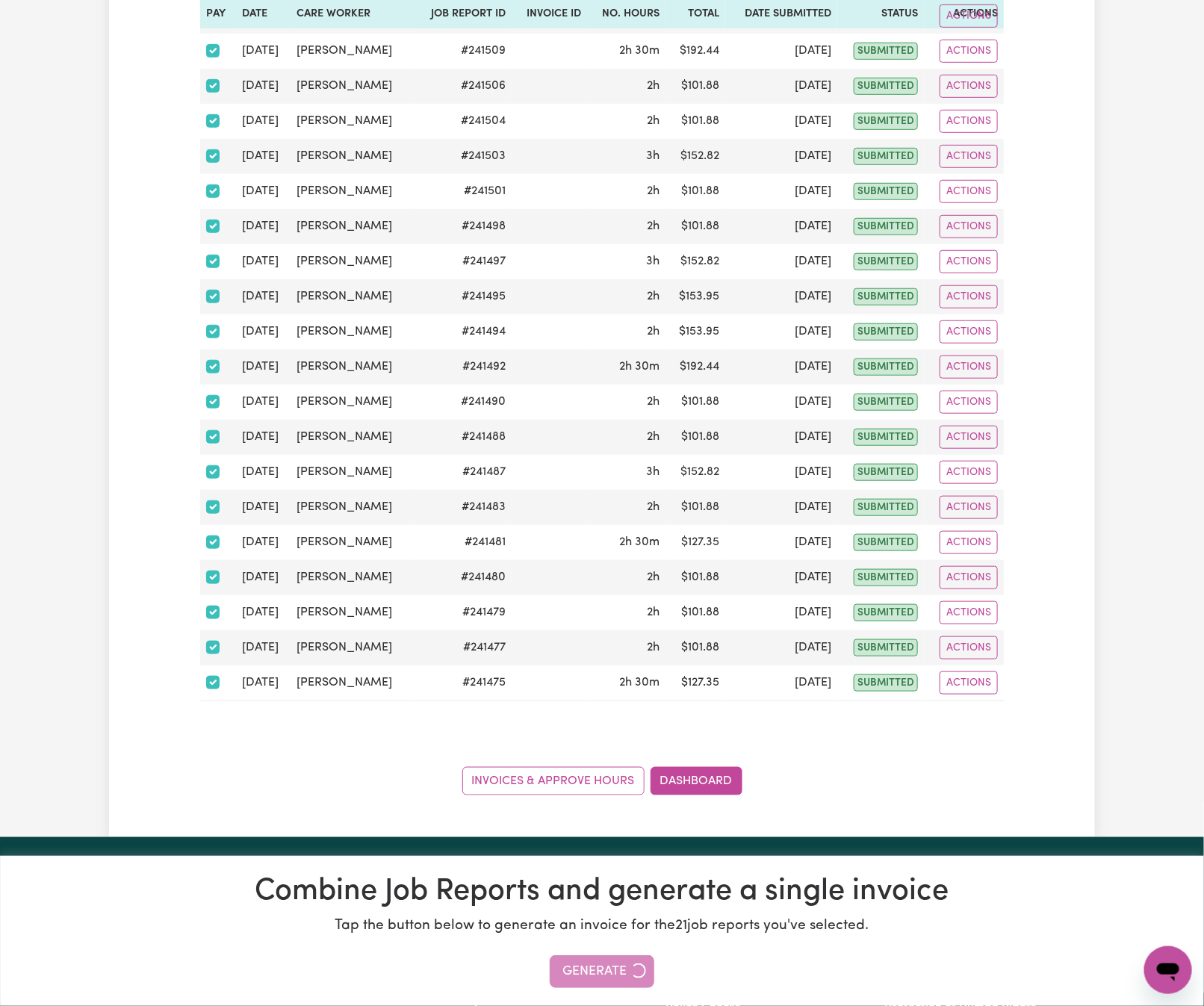
scroll to position [0, 0]
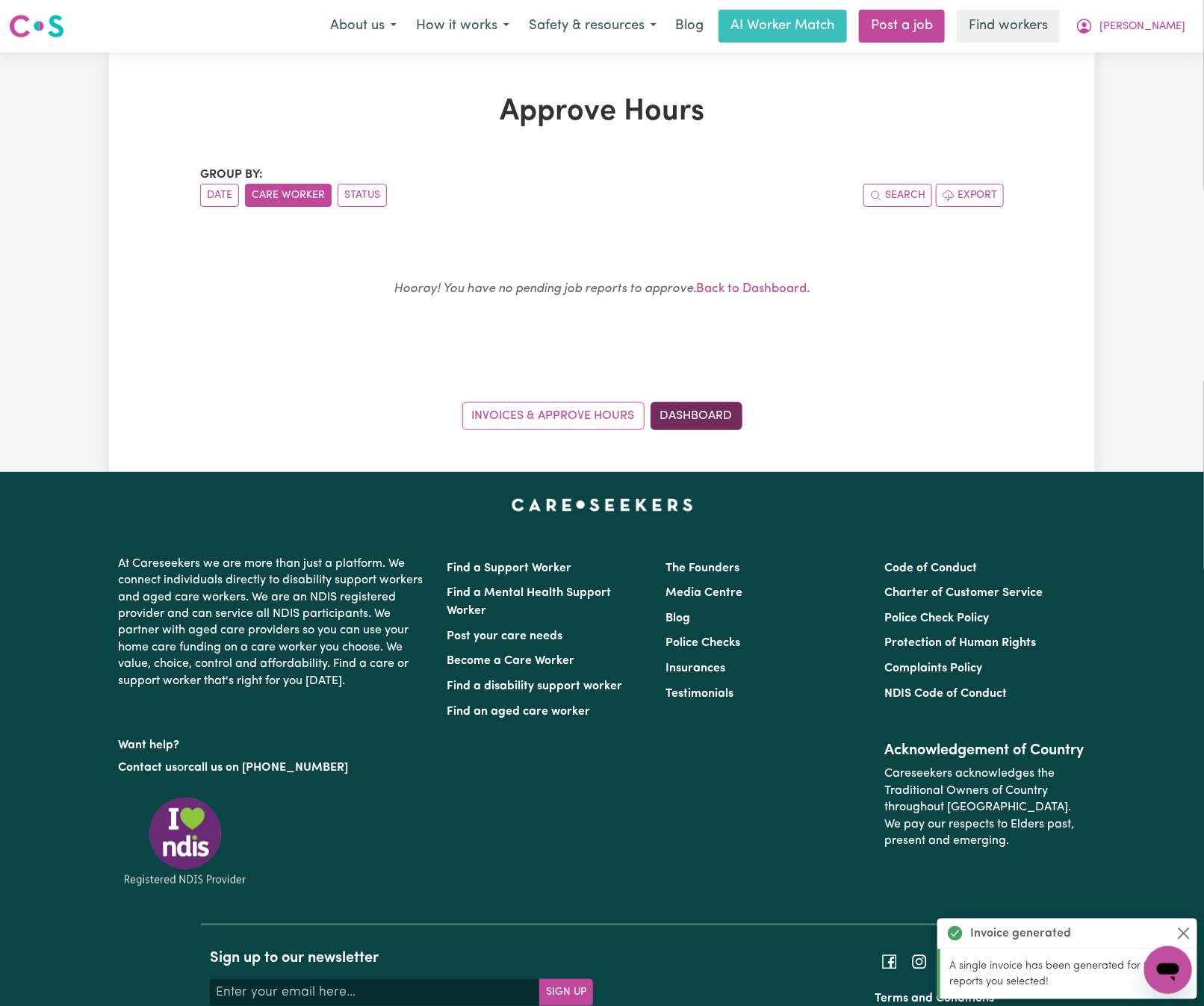
click at [688, 421] on link "Dashboard" at bounding box center [696, 416] width 91 height 28
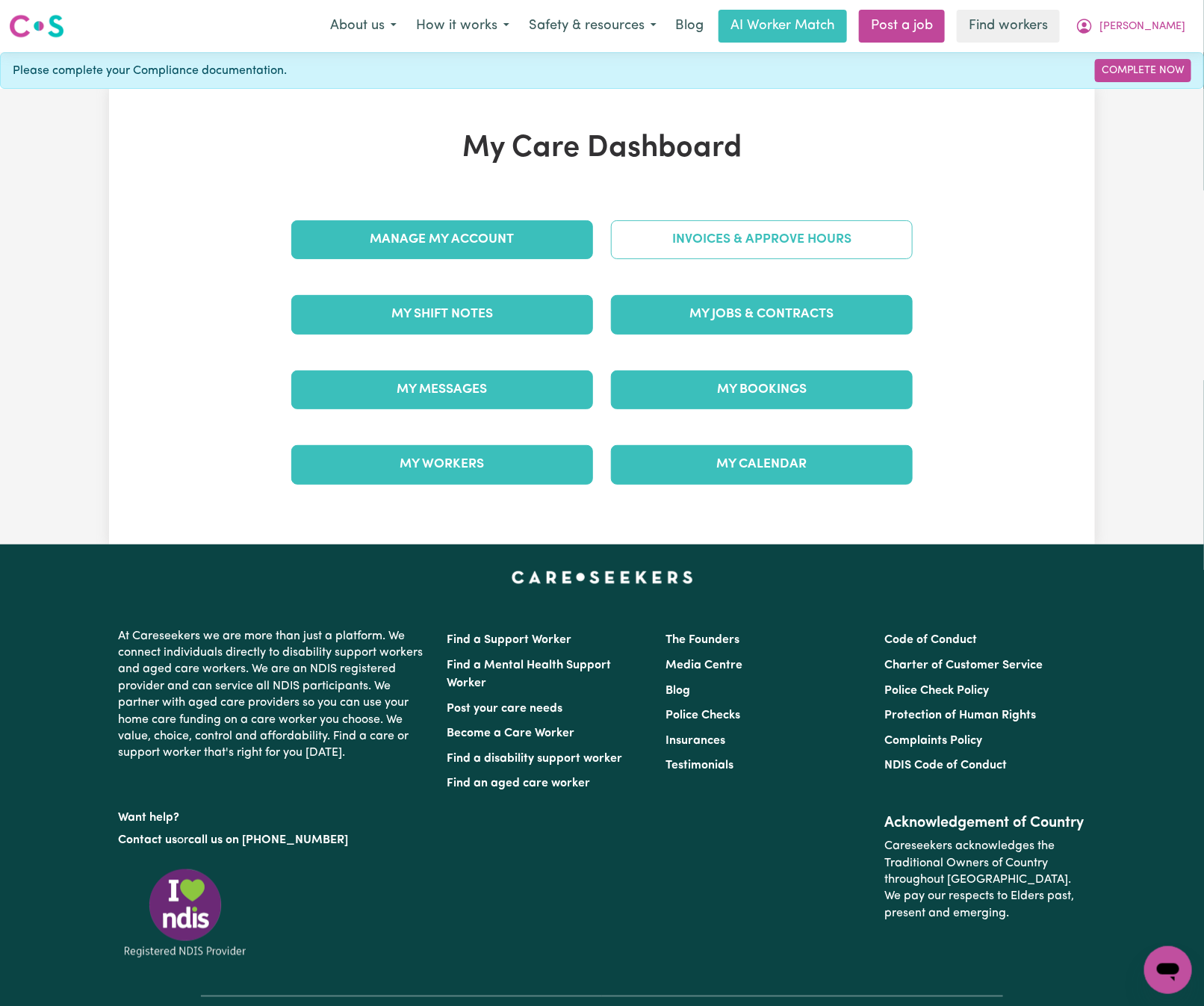
drag, startPoint x: 740, startPoint y: 214, endPoint x: 737, endPoint y: 231, distance: 17.3
click at [740, 216] on div "Invoices & Approve Hours" at bounding box center [762, 240] width 319 height 75
click at [735, 238] on link "Invoices & Approve Hours" at bounding box center [762, 240] width 301 height 39
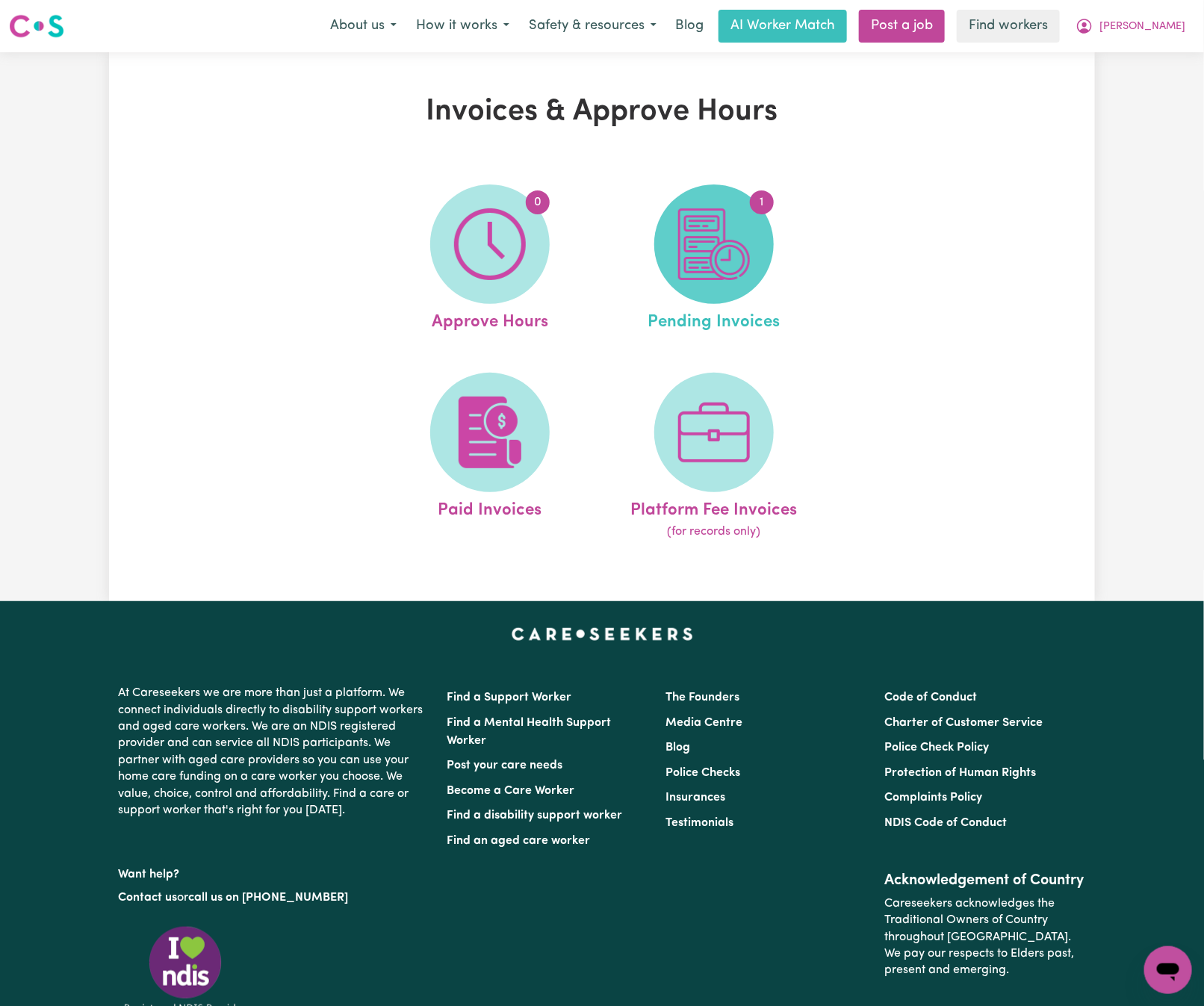
click at [713, 238] on img at bounding box center [714, 244] width 72 height 72
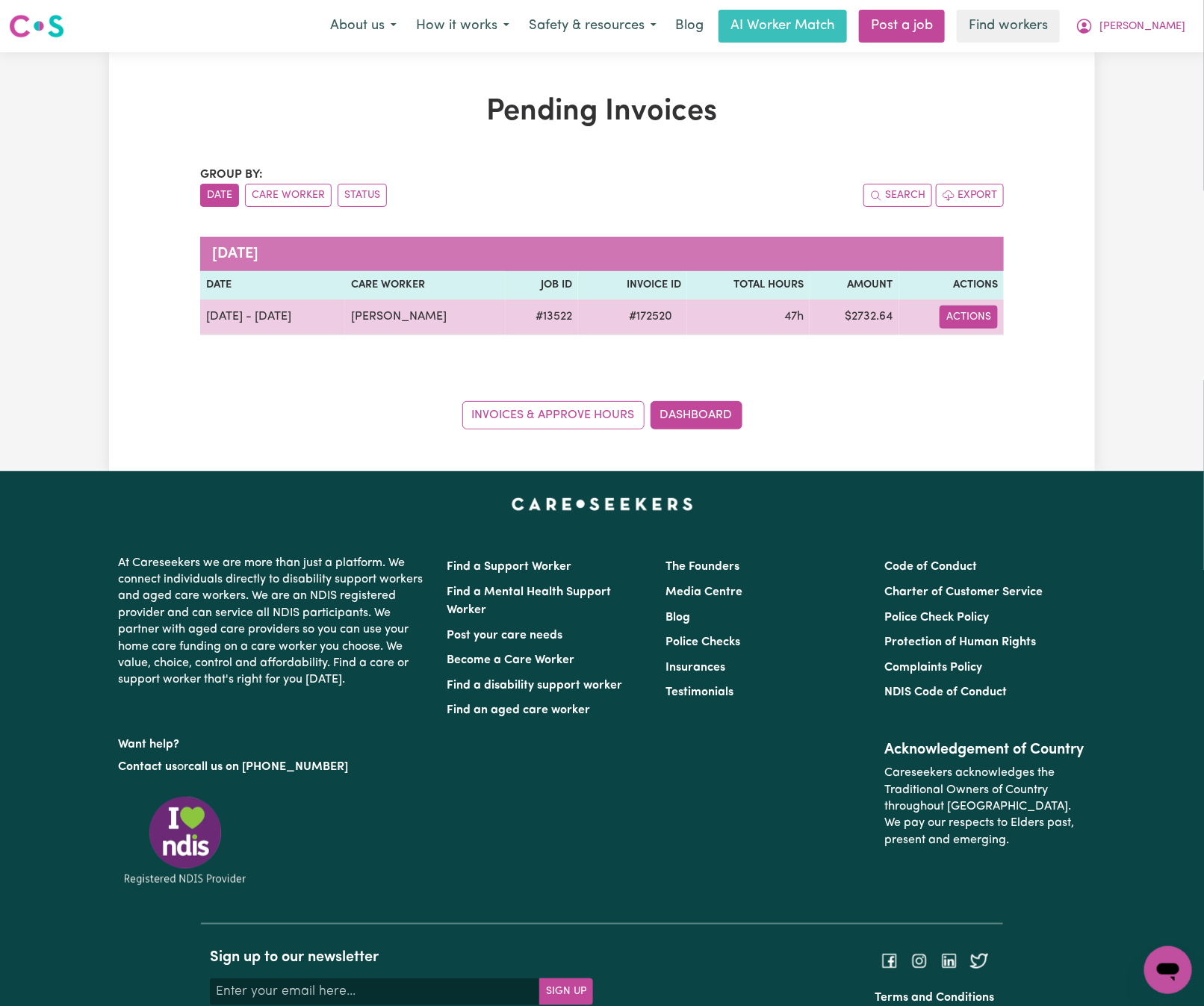
click at [955, 320] on button "Actions" at bounding box center [969, 316] width 58 height 23
click at [974, 357] on link "Download Invoice" at bounding box center [1013, 353] width 136 height 30
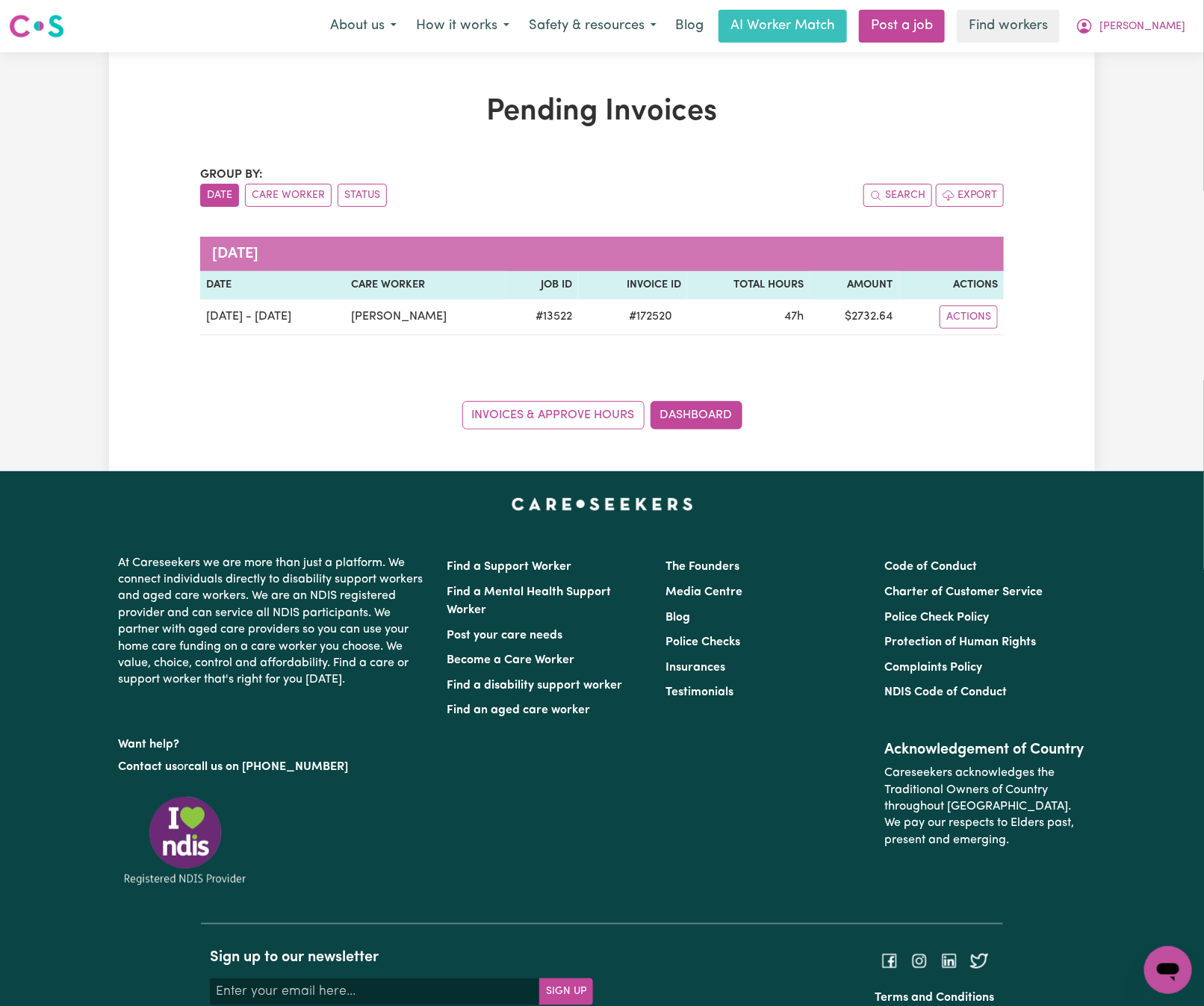
click at [354, 404] on div "Invoices & Approve Hours Dashboard" at bounding box center [601, 407] width 804 height 47
click at [1168, 23] on span "[PERSON_NAME]" at bounding box center [1142, 27] width 86 height 17
click at [1169, 83] on link "Logout" at bounding box center [1135, 86] width 118 height 28
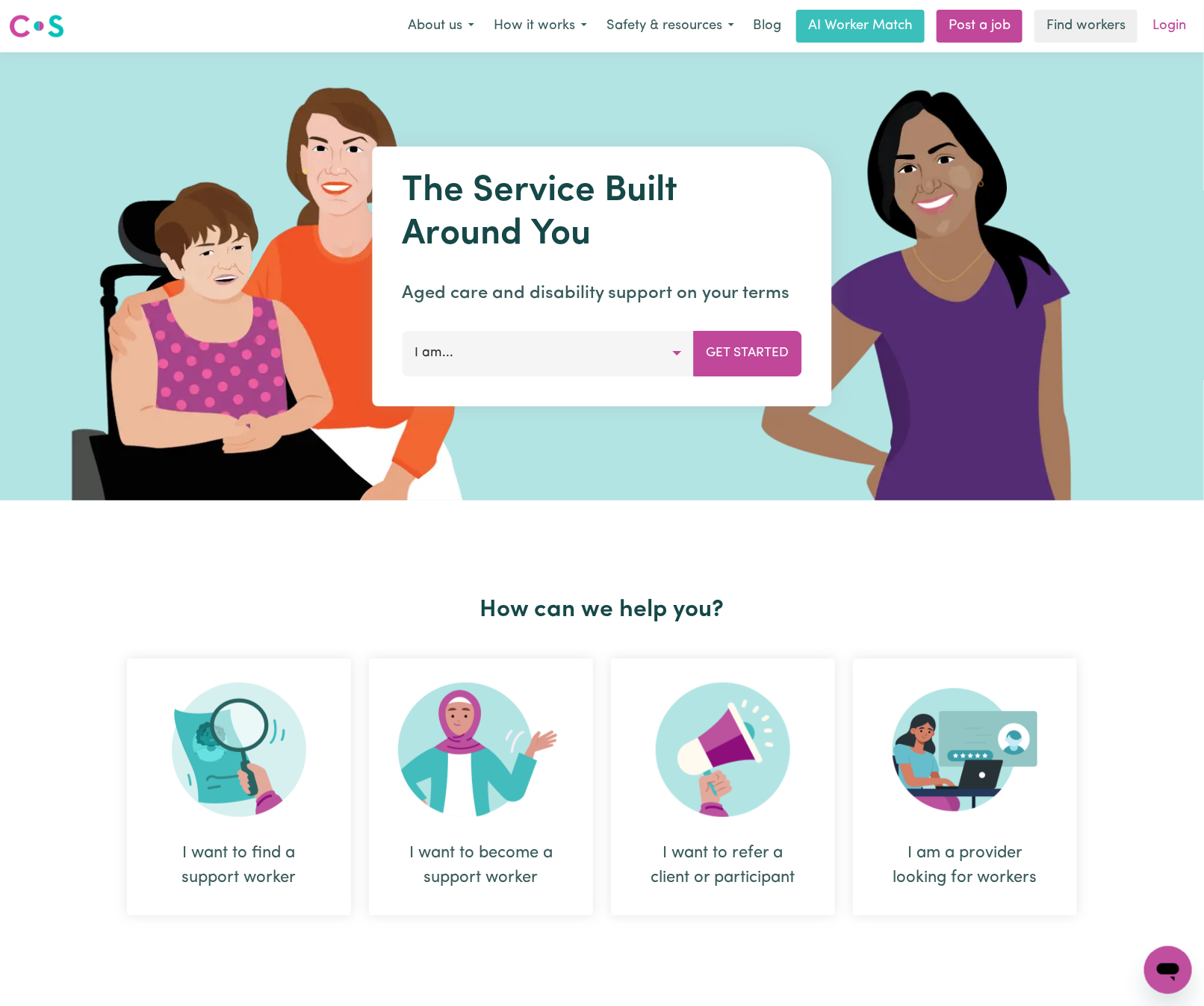
click at [1165, 19] on link "Login" at bounding box center [1169, 25] width 51 height 33
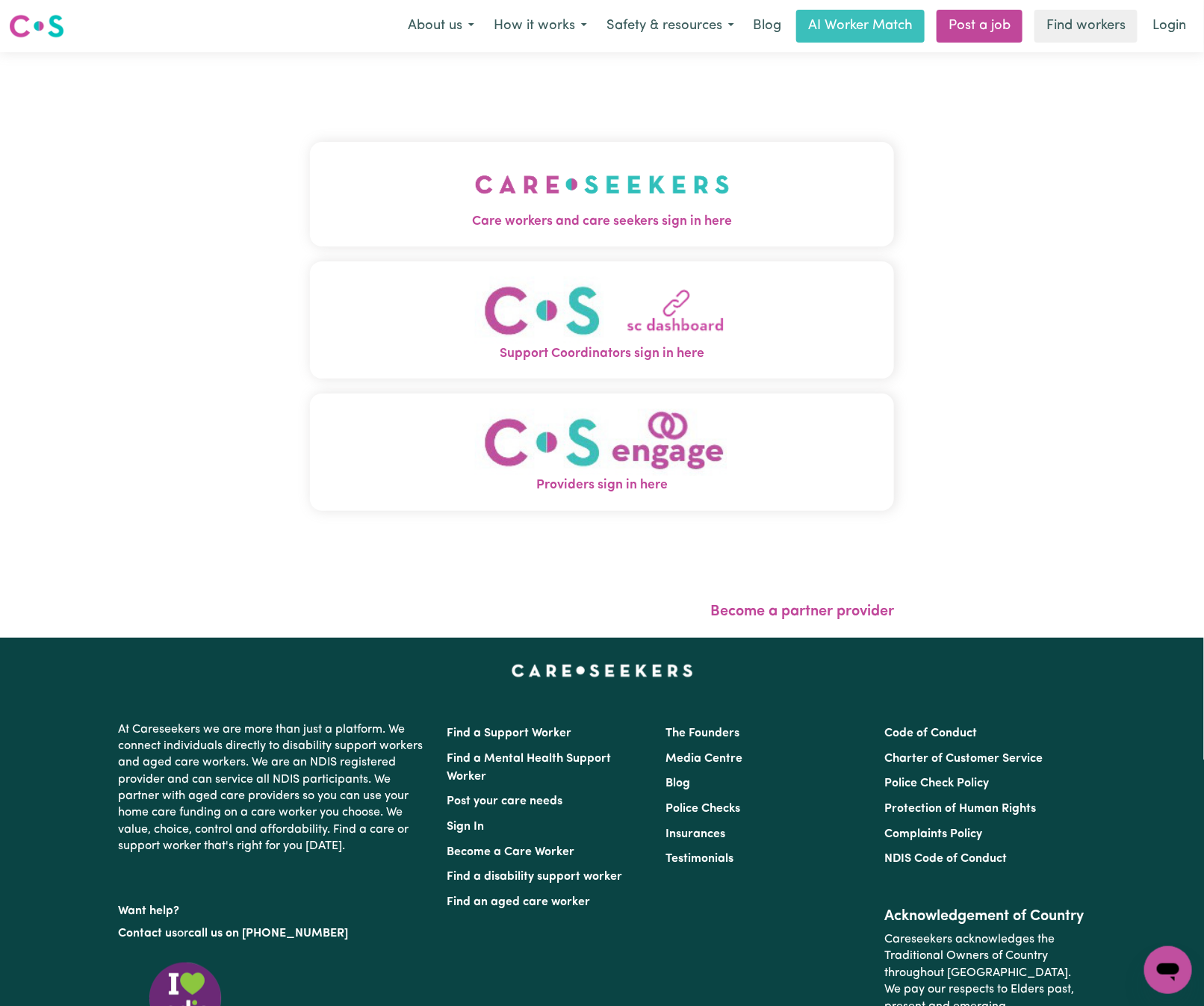
click at [363, 219] on span "Care workers and care seekers sign in here" at bounding box center [602, 221] width 584 height 20
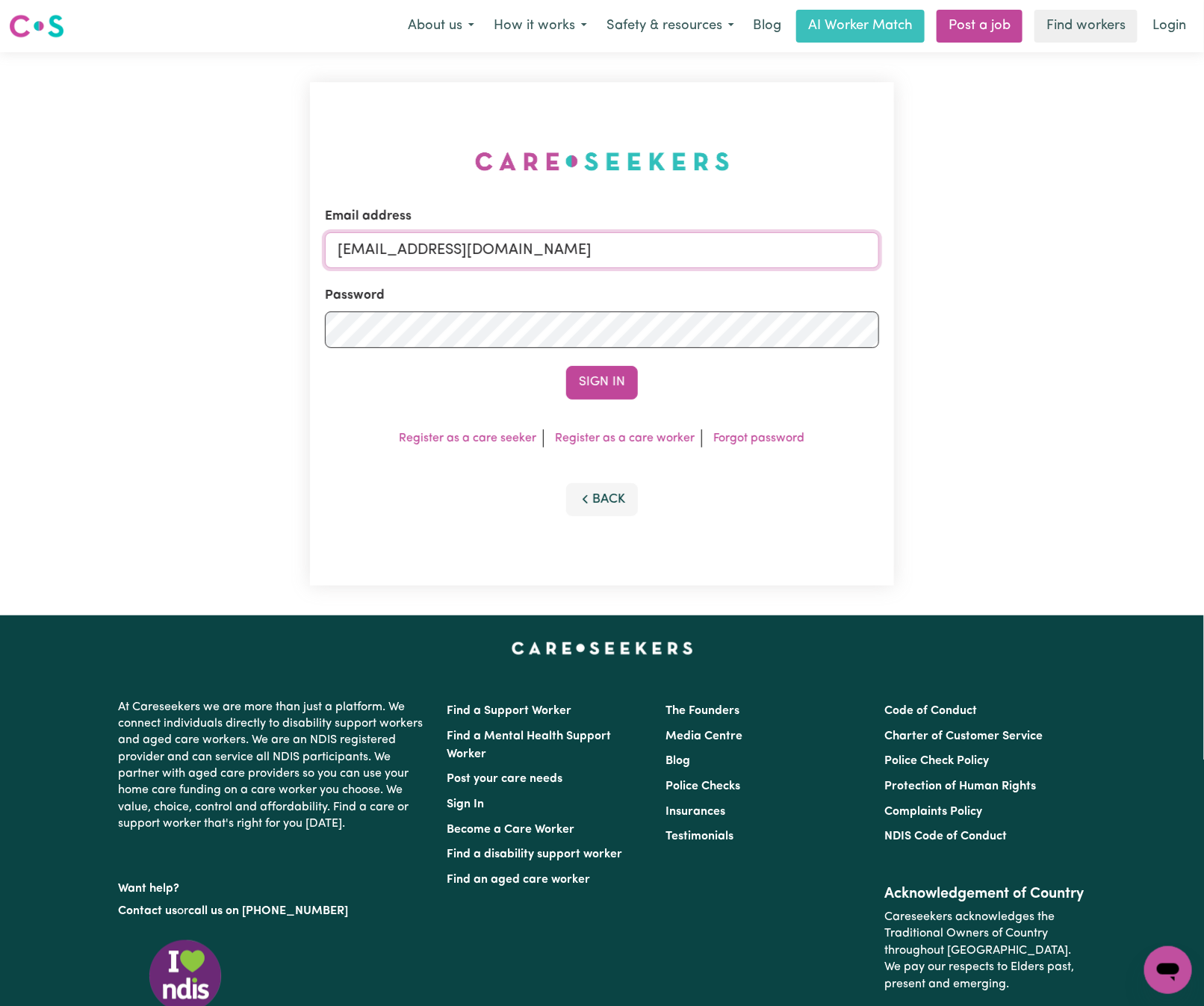
drag, startPoint x: 414, startPoint y: 242, endPoint x: 980, endPoint y: 226, distance: 566.2
click at [981, 226] on div "Email address [EMAIL_ADDRESS][DOMAIN_NAME] Password Sign In Register as a care …" at bounding box center [602, 333] width 1204 height 563
paste input "TroyMartinFQC"
type input "[EMAIL_ADDRESS][DOMAIN_NAME]"
click at [567, 366] on button "Sign In" at bounding box center [602, 382] width 72 height 33
